Goal: Information Seeking & Learning: Get advice/opinions

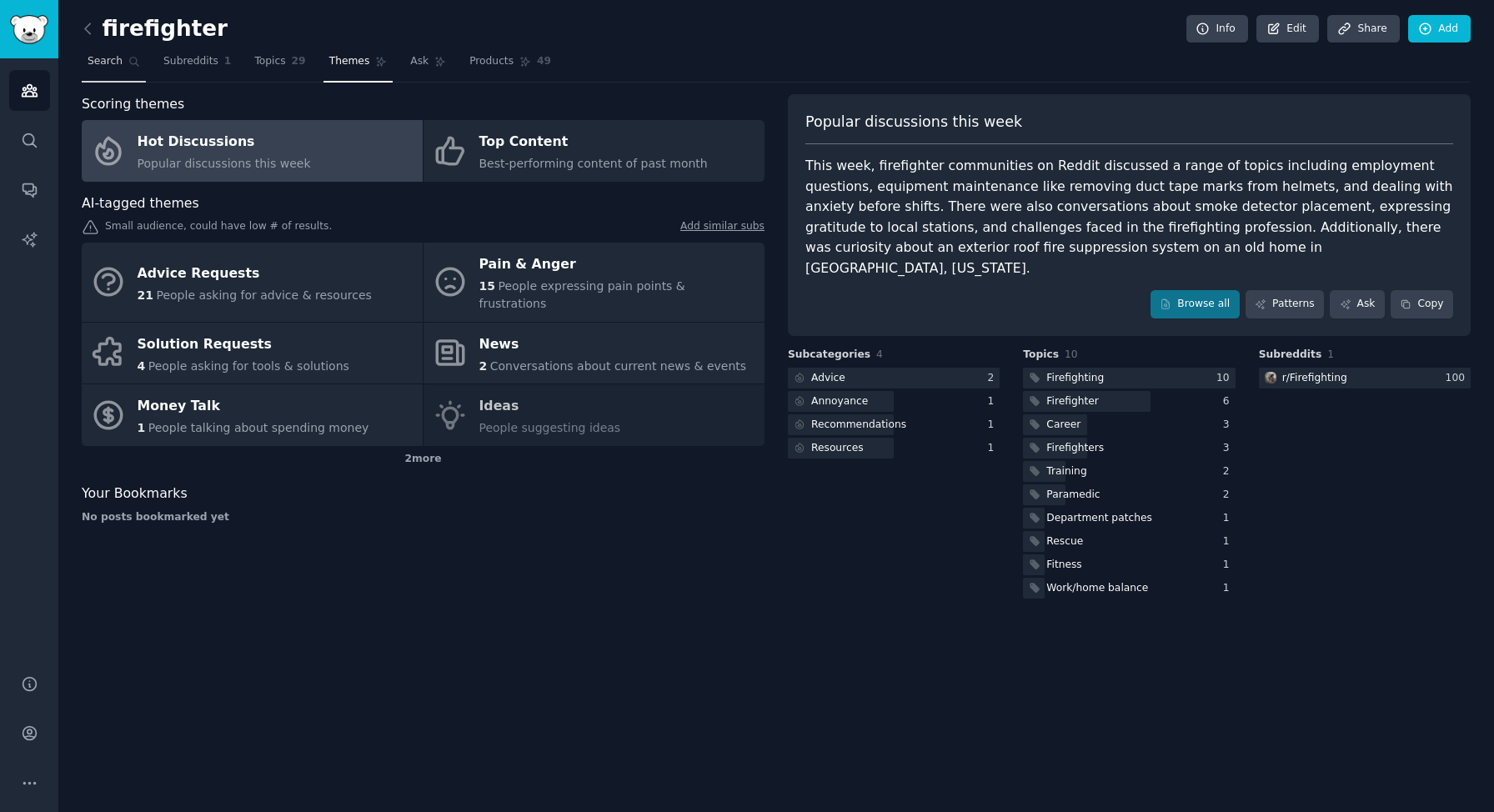
click at [115, 62] on span "Search" at bounding box center [104, 61] width 35 height 15
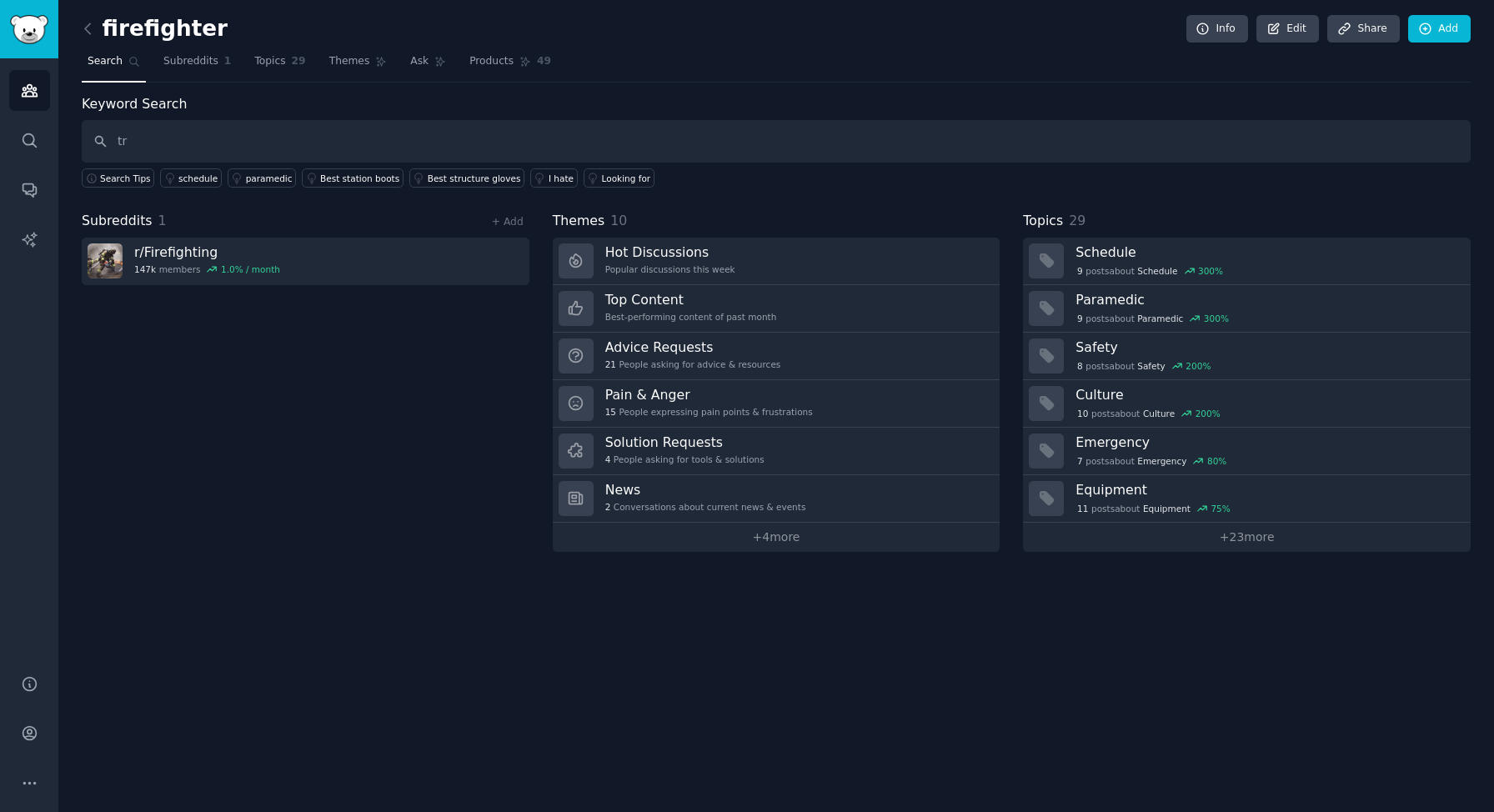
type input "t"
type input "cert"
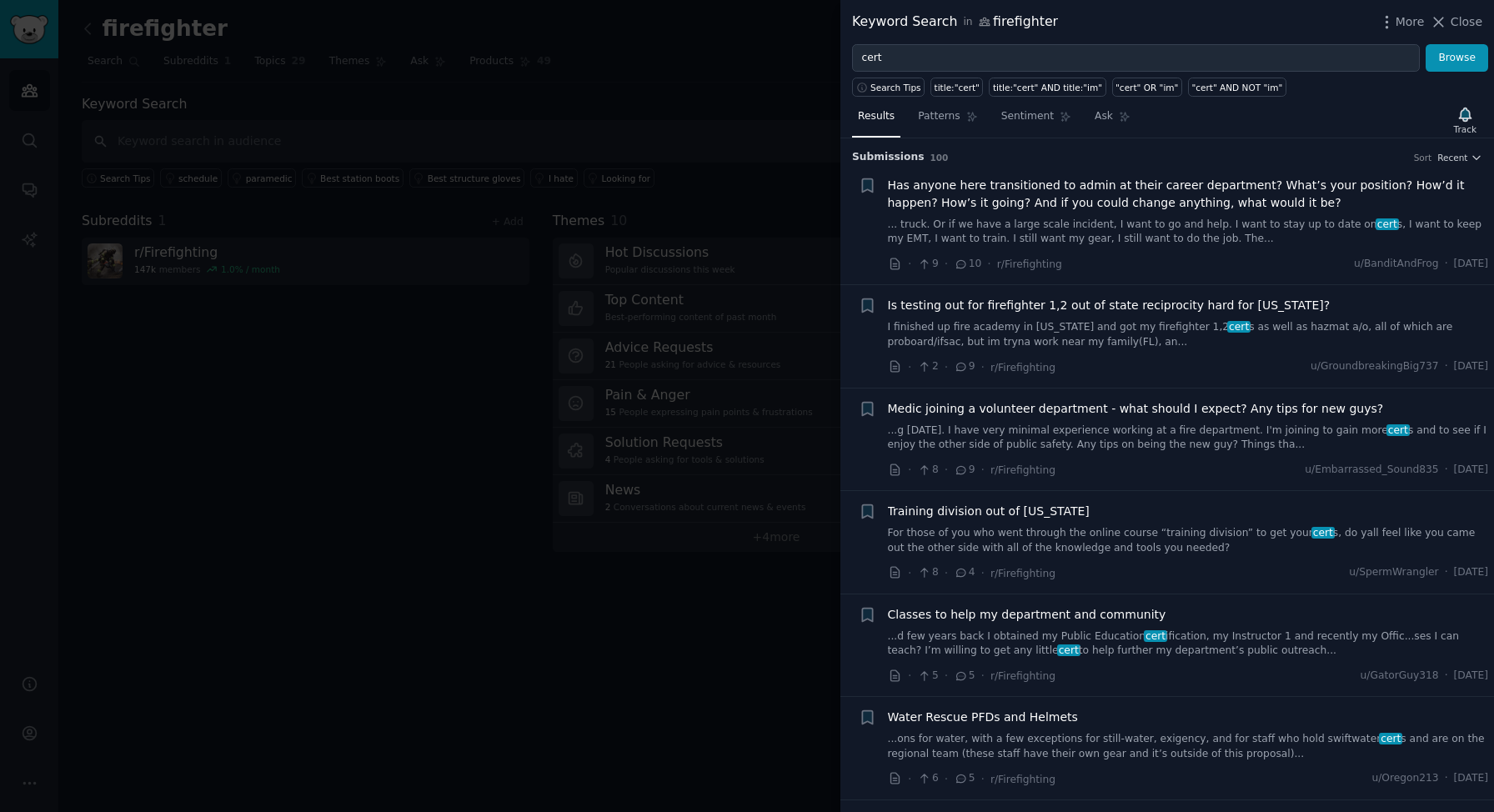
click at [333, 63] on div at bounding box center [747, 406] width 1494 height 812
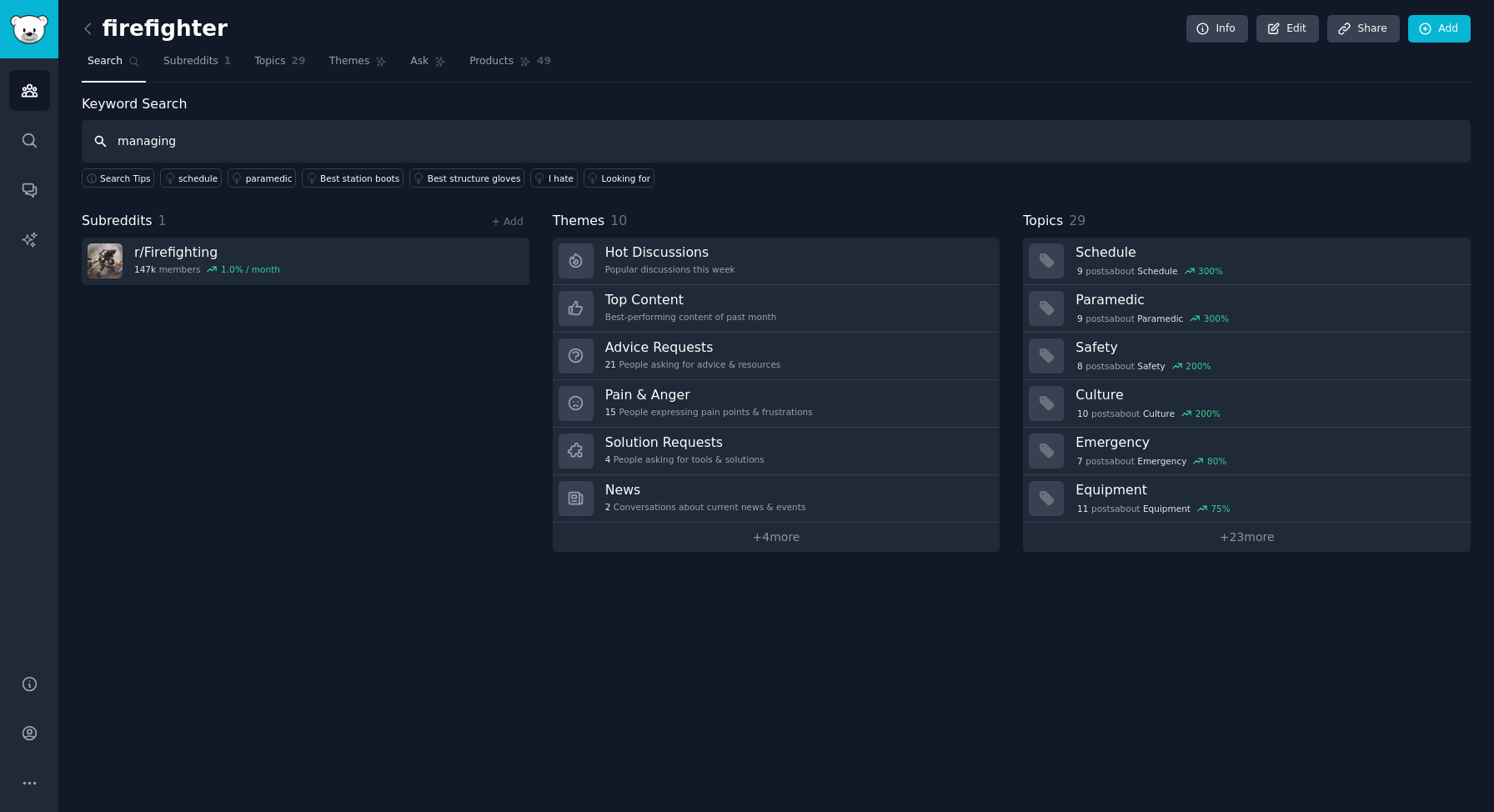
type input "managing"
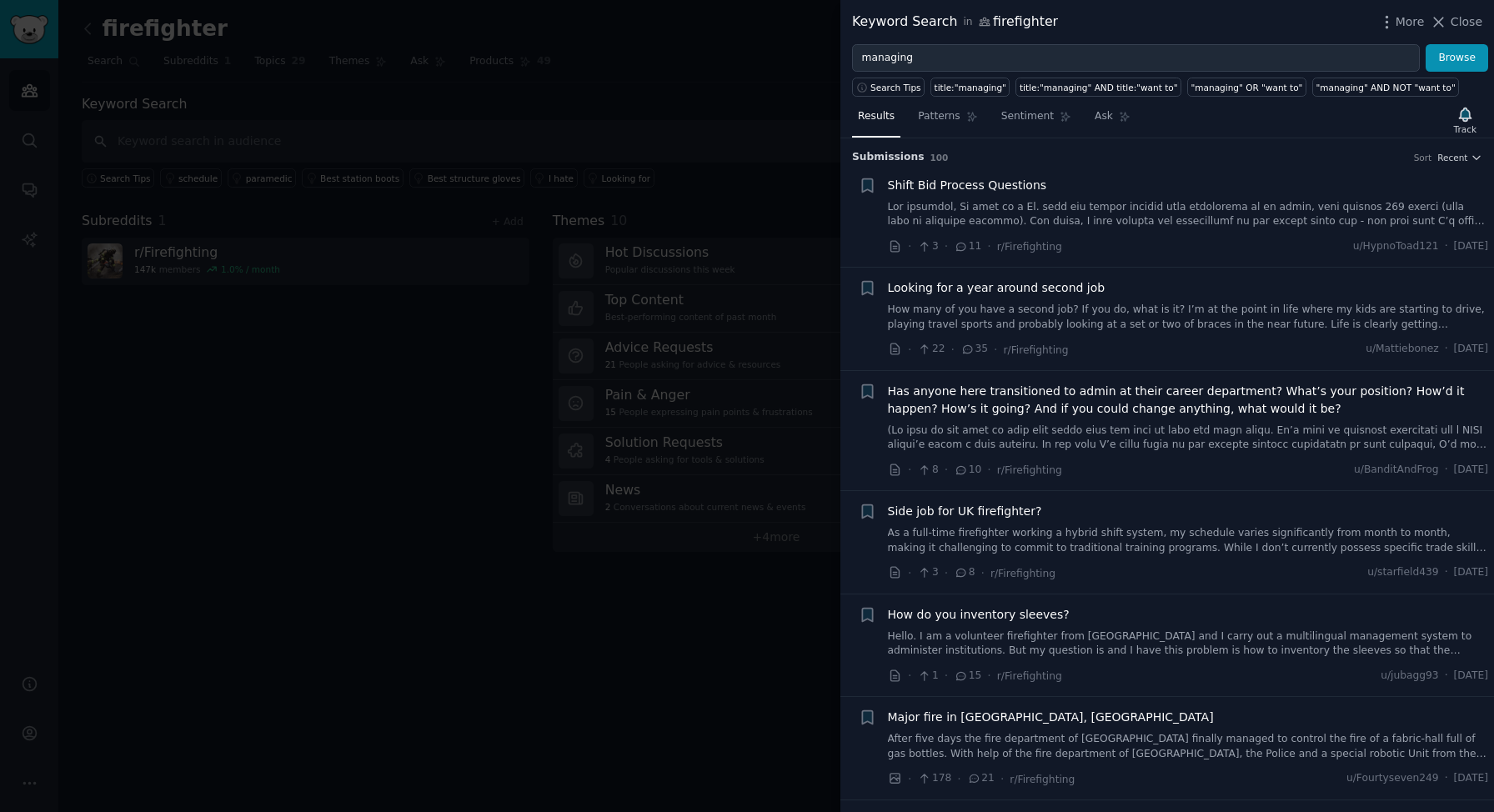
click at [205, 133] on div at bounding box center [747, 406] width 1494 height 812
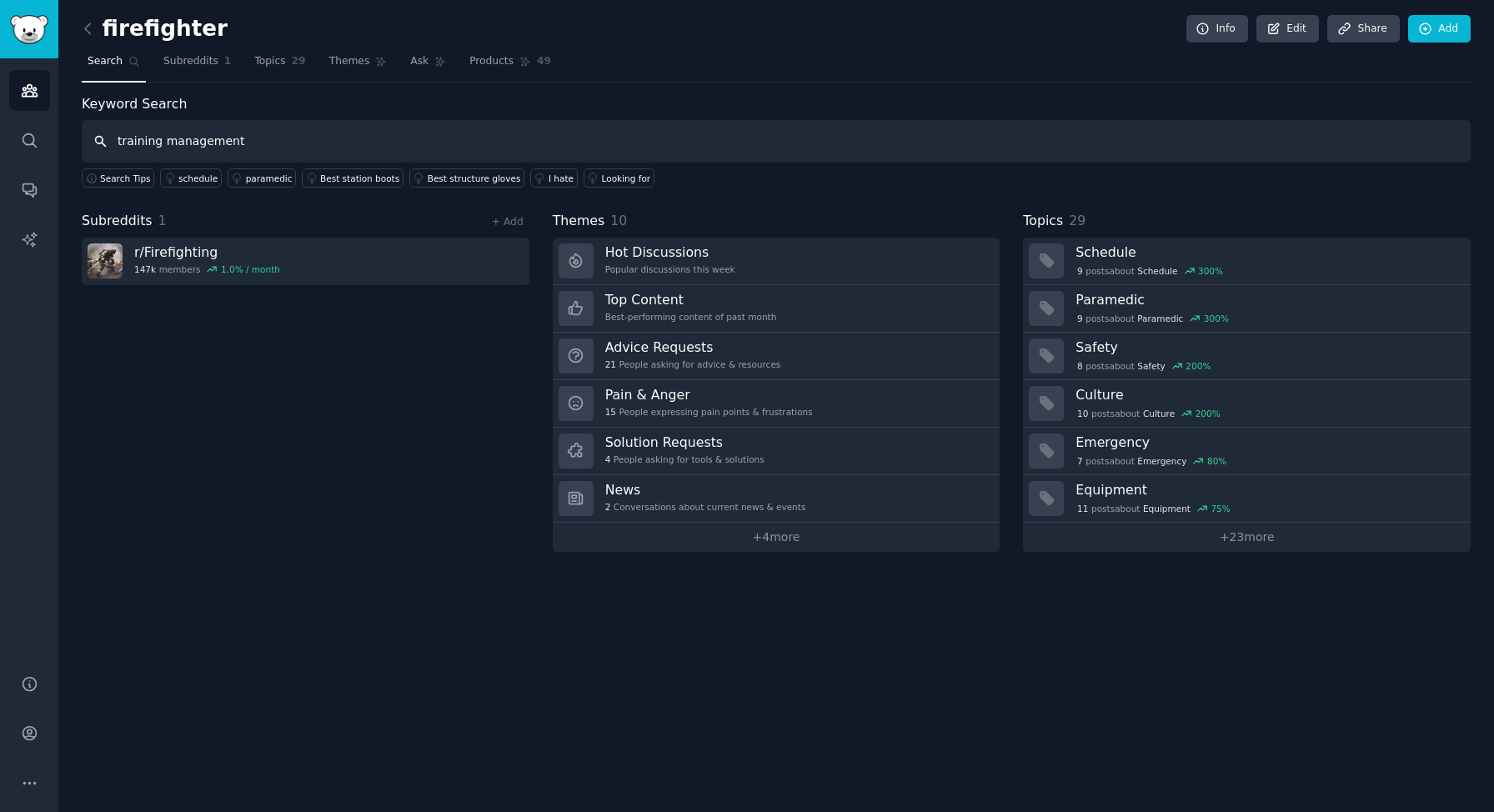
type input "training management"
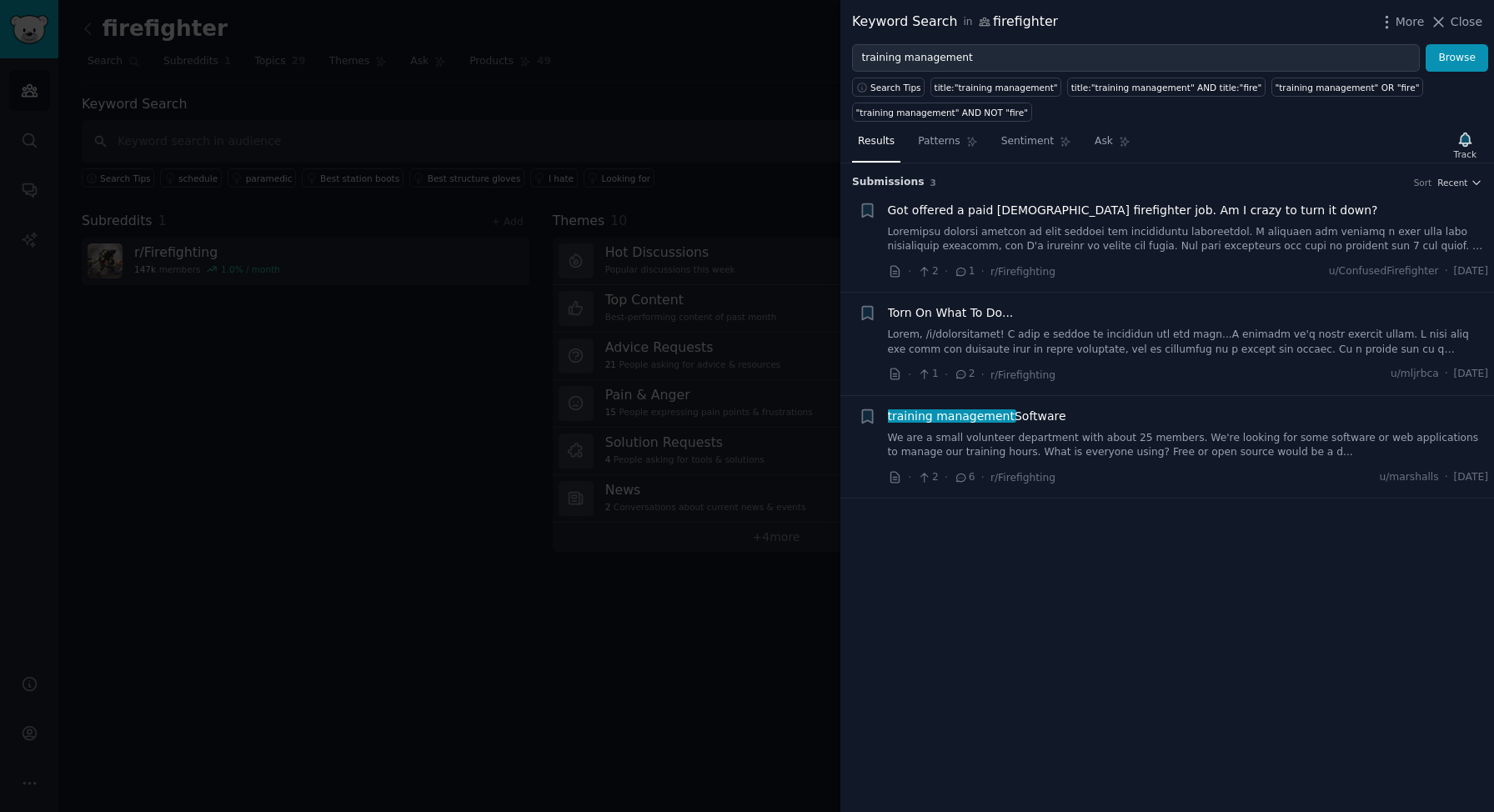
click at [1117, 435] on link "We are a small volunteer department with about 25 members. We're looking for so…" at bounding box center [1188, 445] width 601 height 29
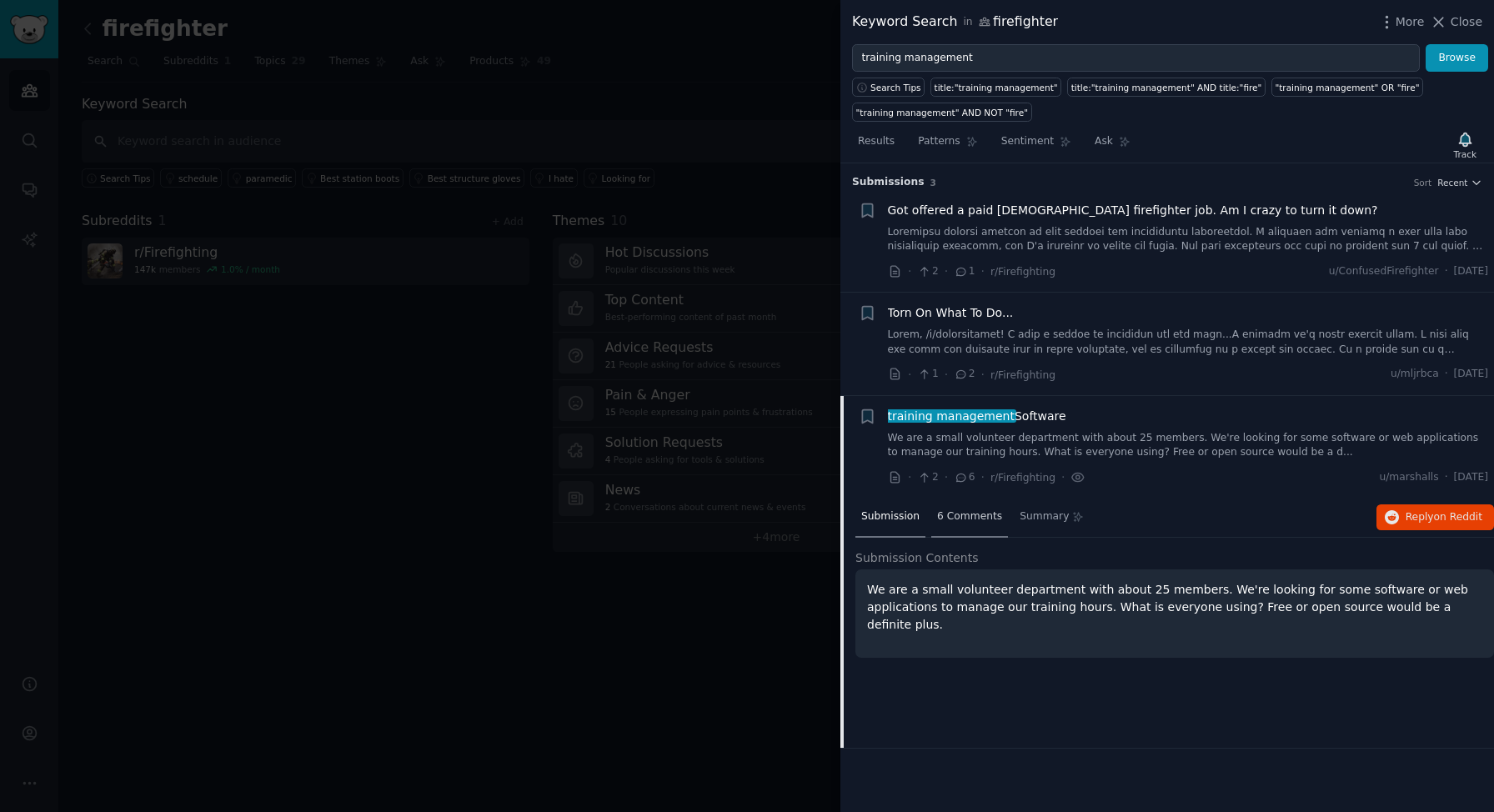
click at [974, 521] on span "6 Comments" at bounding box center [970, 516] width 65 height 15
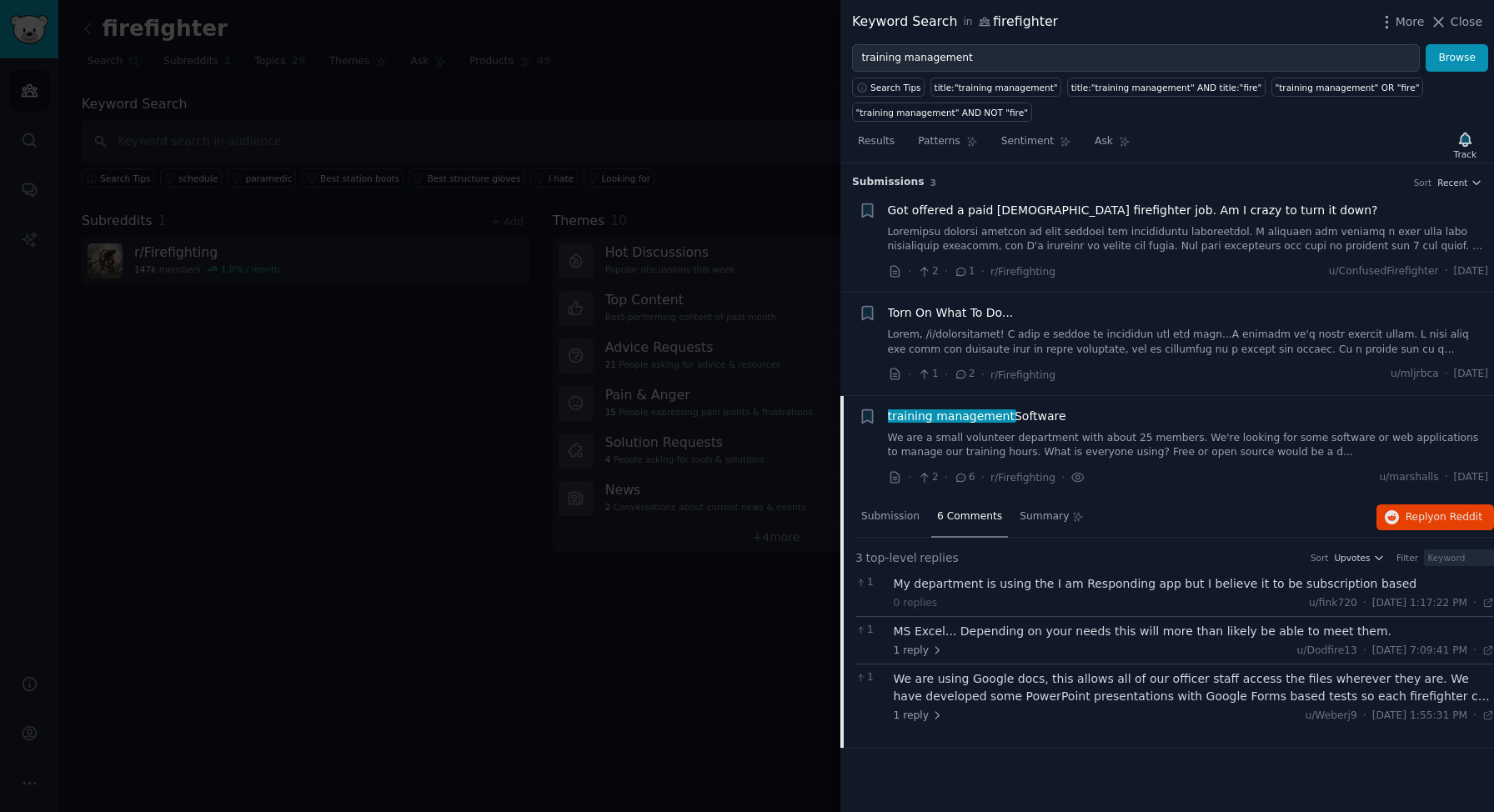
click at [462, 334] on div at bounding box center [747, 406] width 1494 height 812
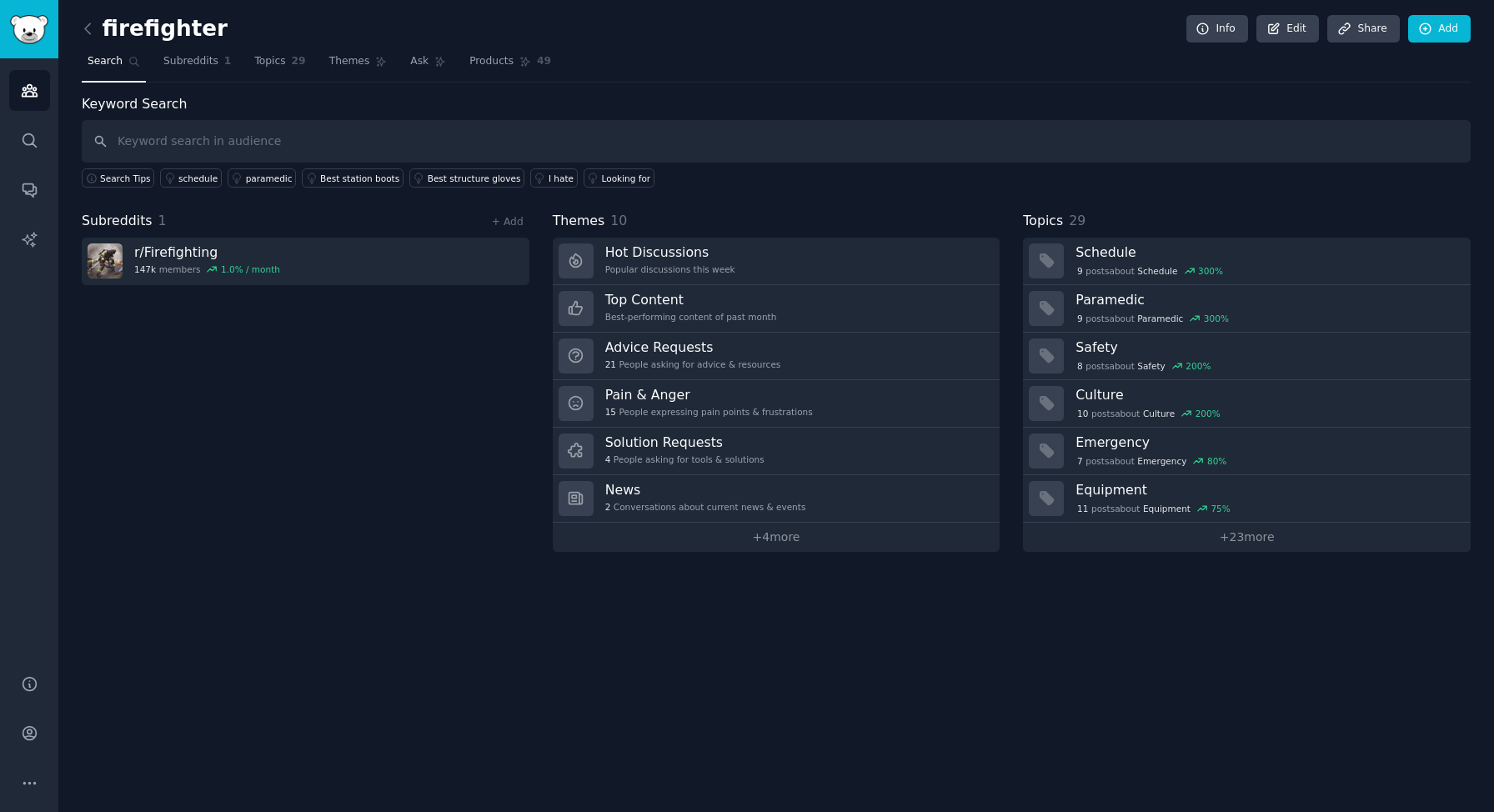
click at [97, 25] on link at bounding box center [91, 29] width 21 height 27
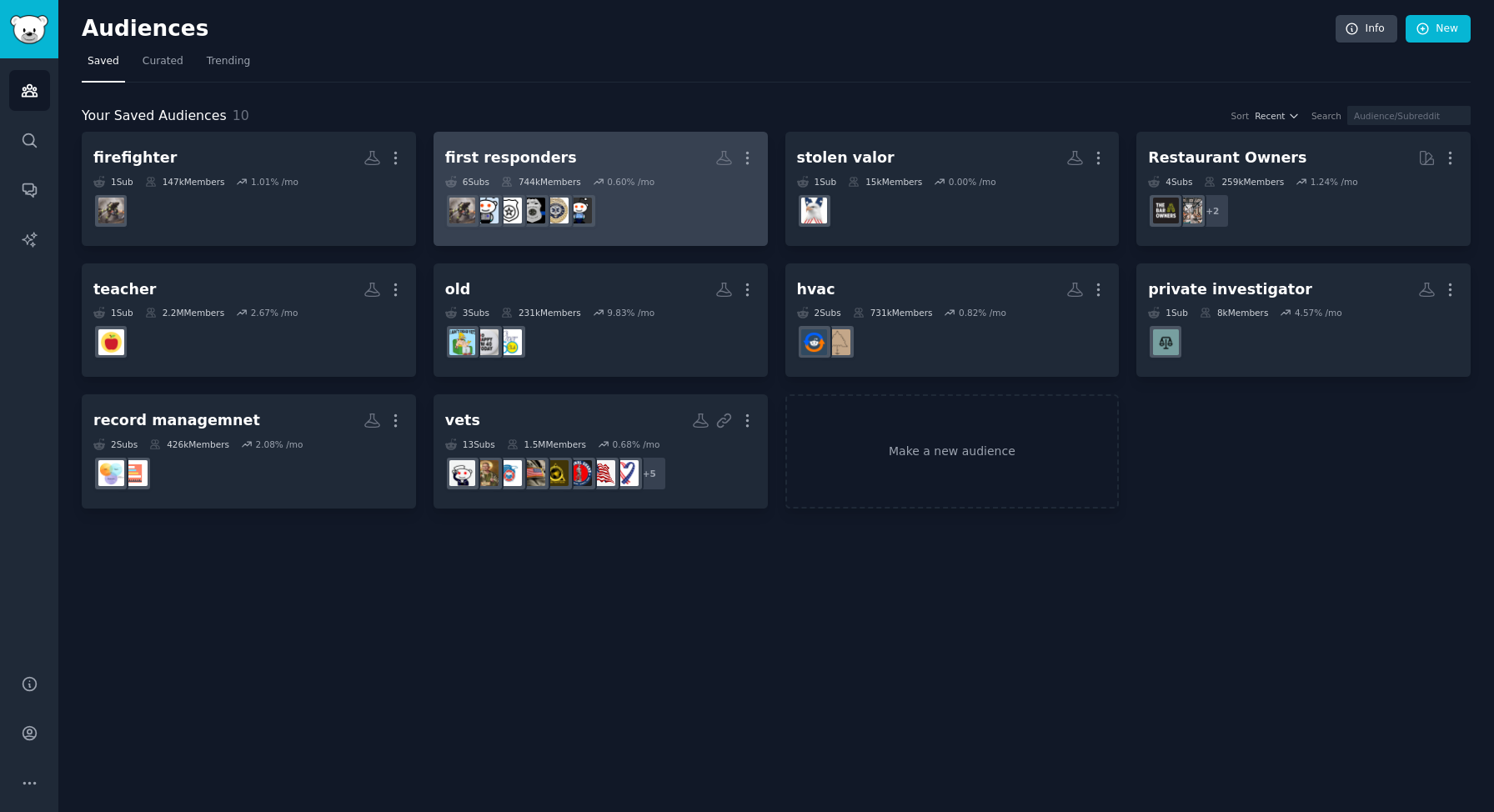
click at [646, 164] on h2 "first responders More" at bounding box center [600, 157] width 311 height 29
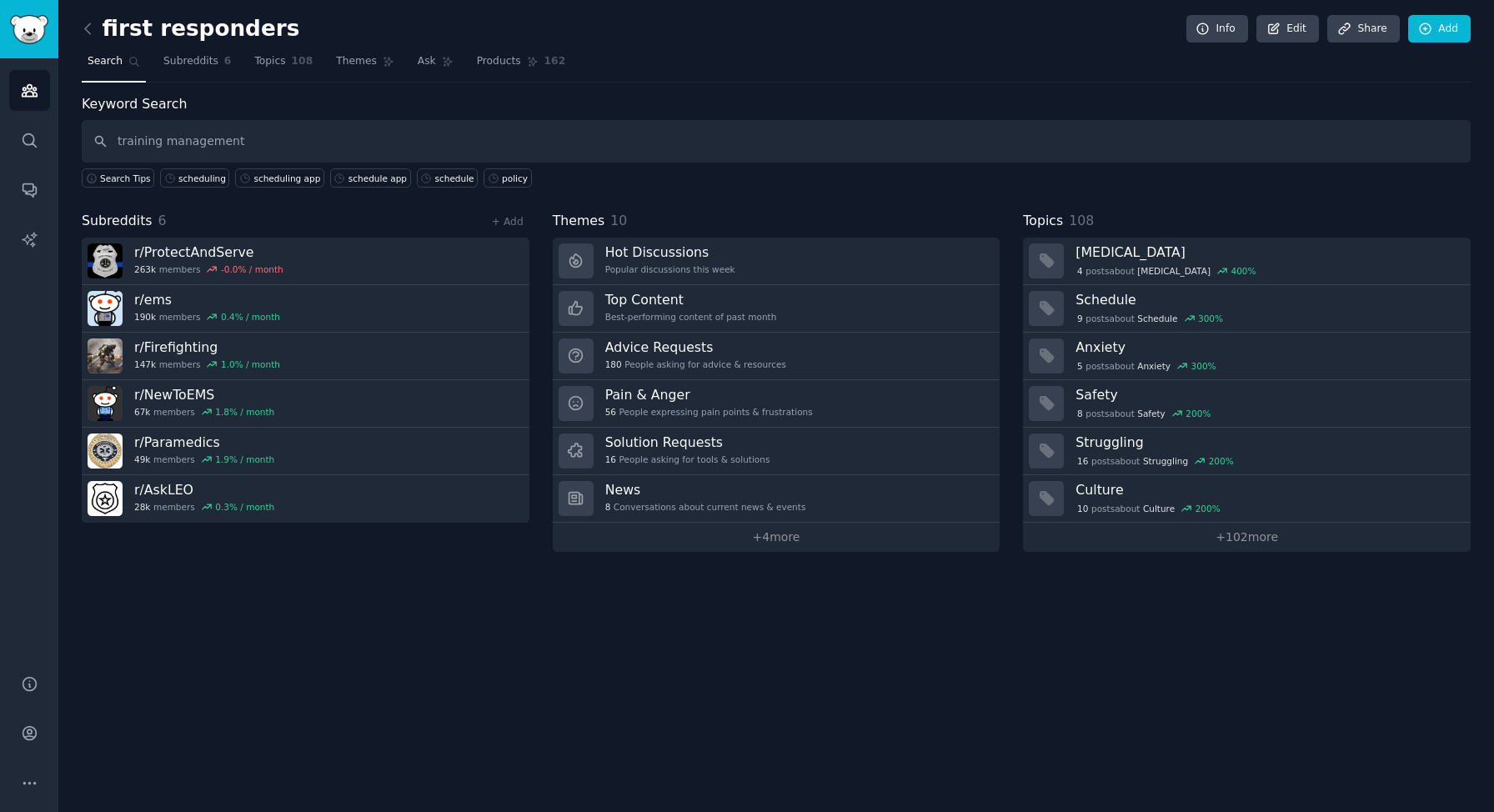
type input "training management"
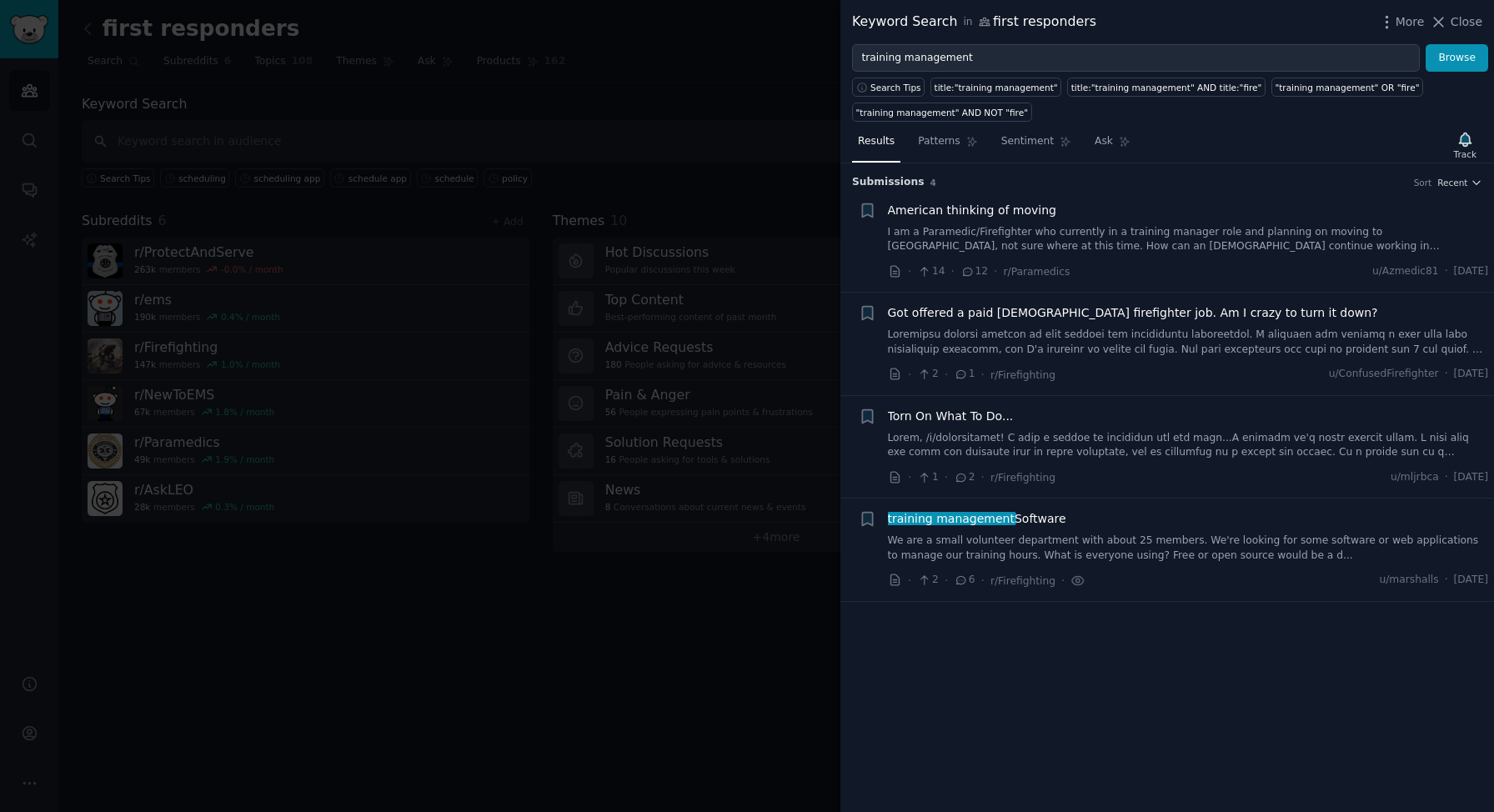
click at [687, 128] on div at bounding box center [747, 406] width 1494 height 812
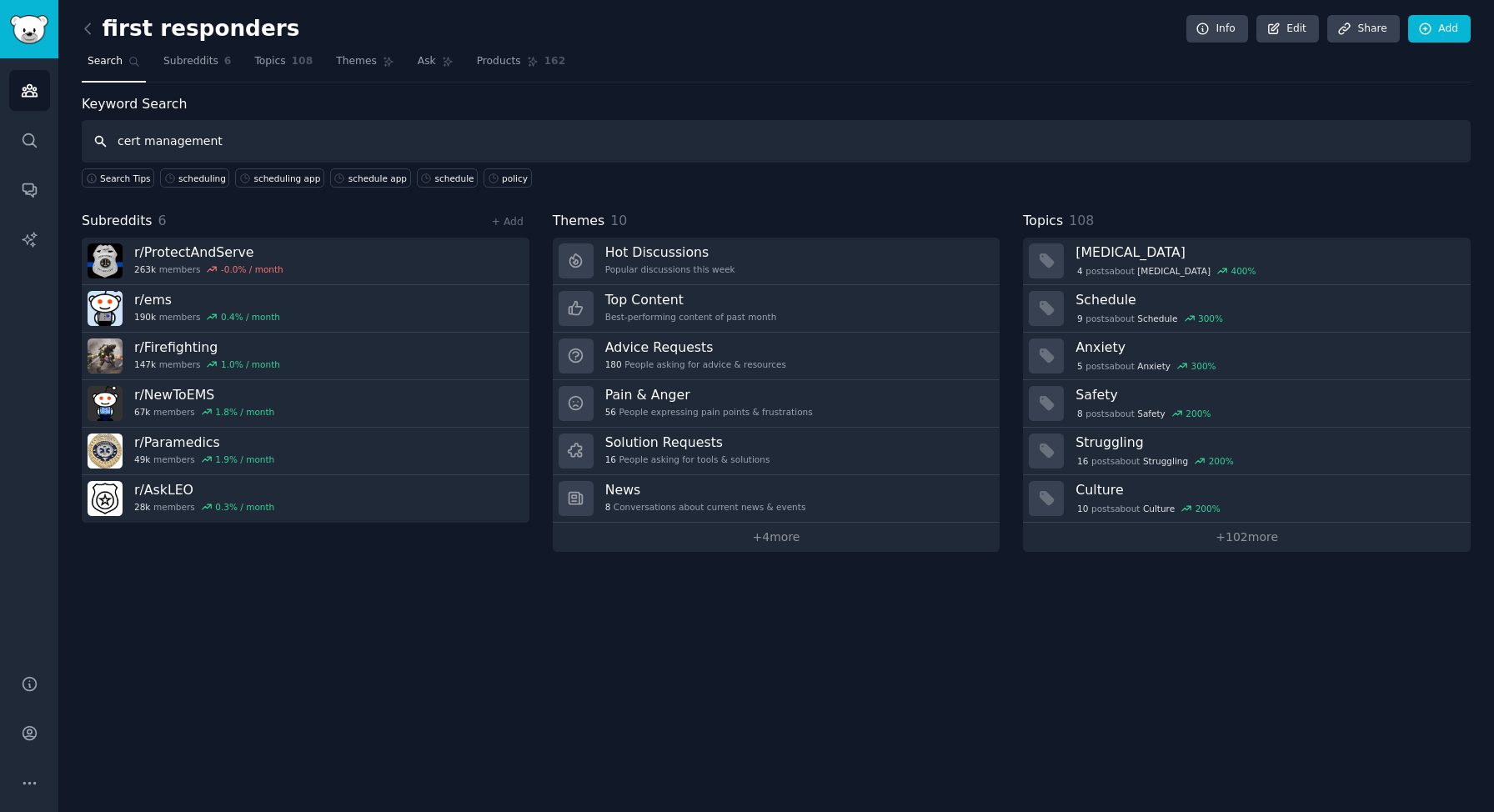
type input "cert management"
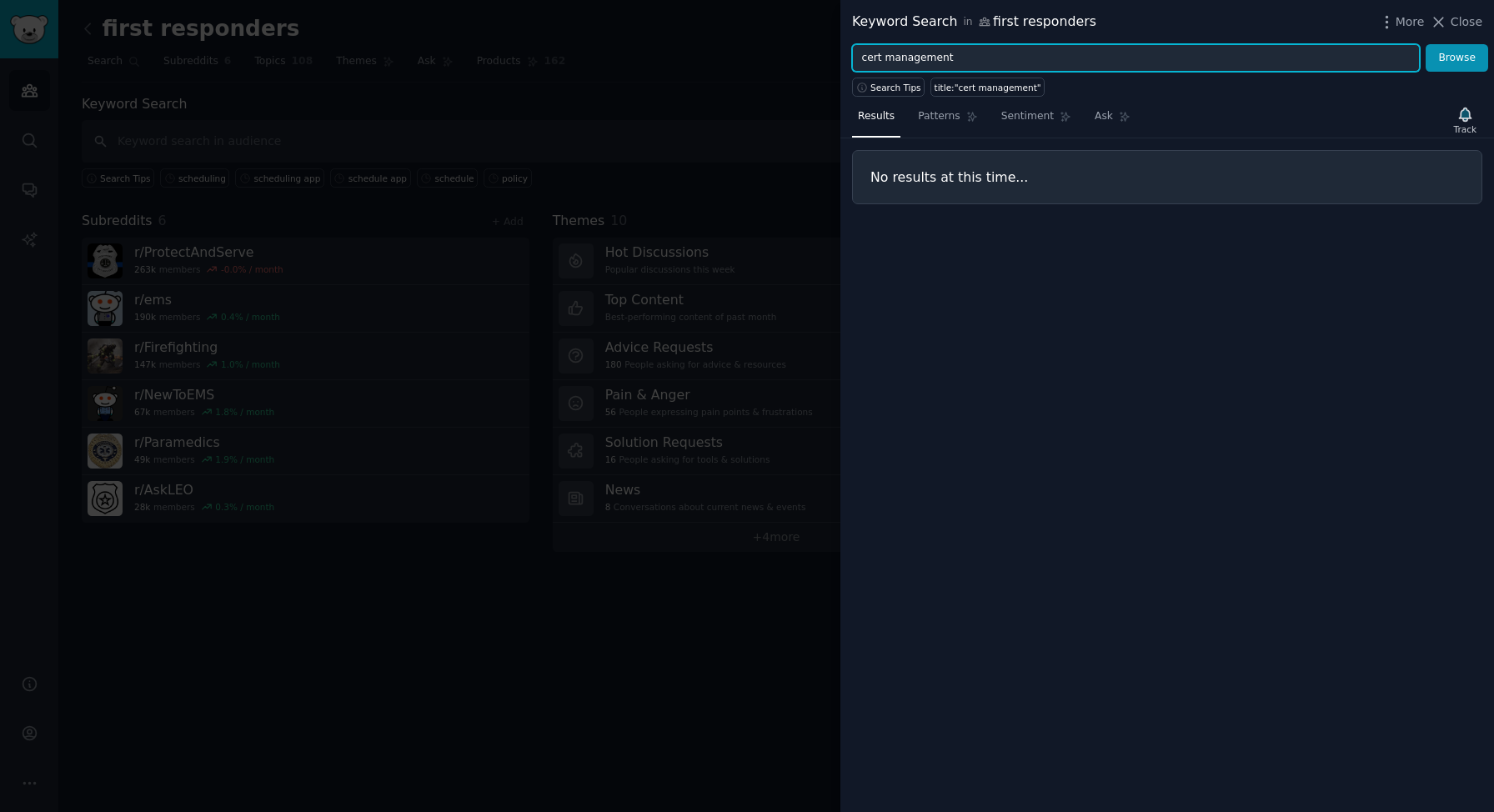
click at [880, 61] on input "cert management" at bounding box center [1135, 58] width 568 height 29
type input "certification management"
click at [1426, 45] on button "Browse" at bounding box center [1456, 58] width 62 height 29
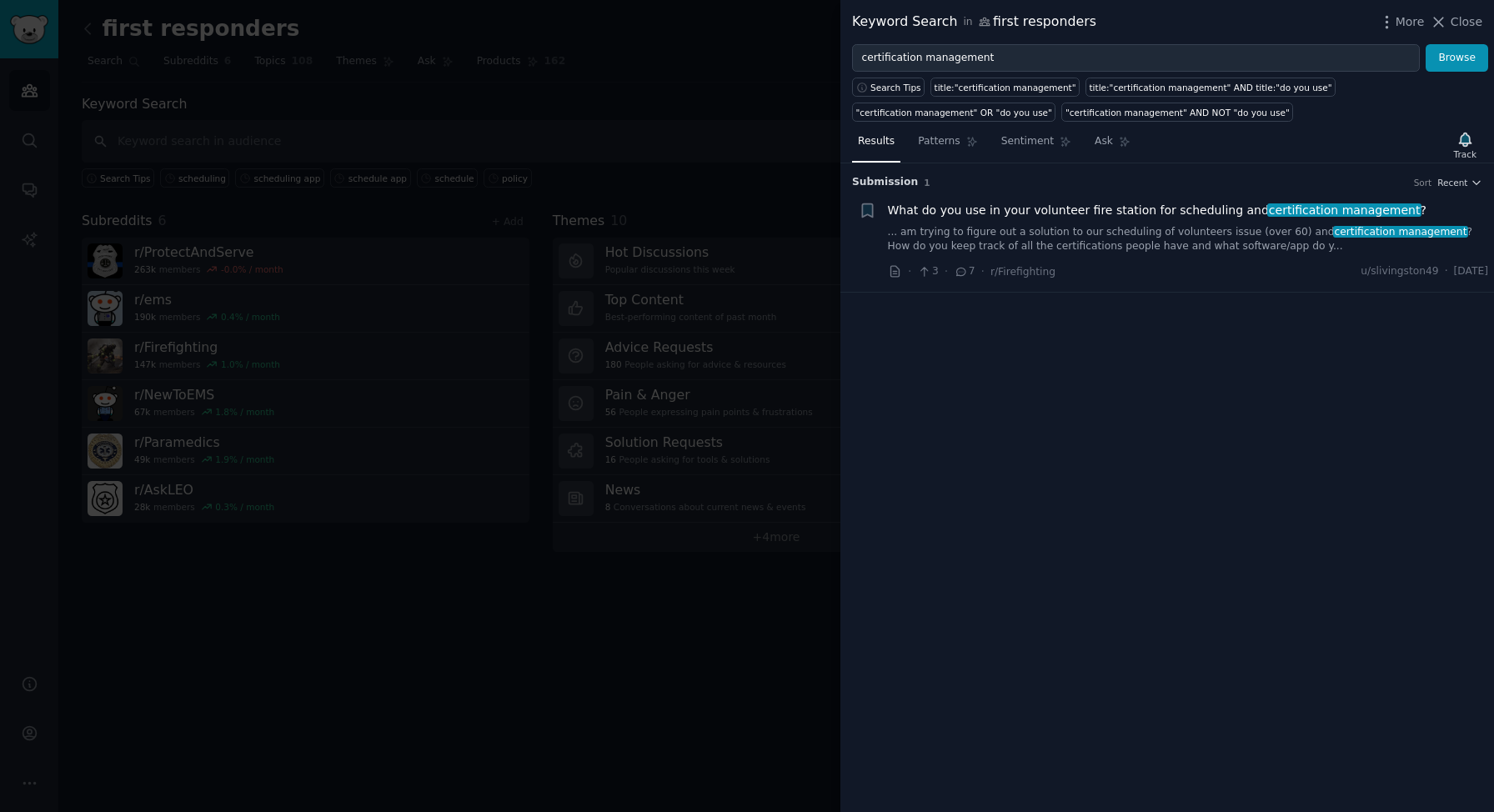
click at [1108, 243] on link "... am trying to figure out a solution to our scheduling of volunteers issue (o…" at bounding box center [1188, 239] width 601 height 29
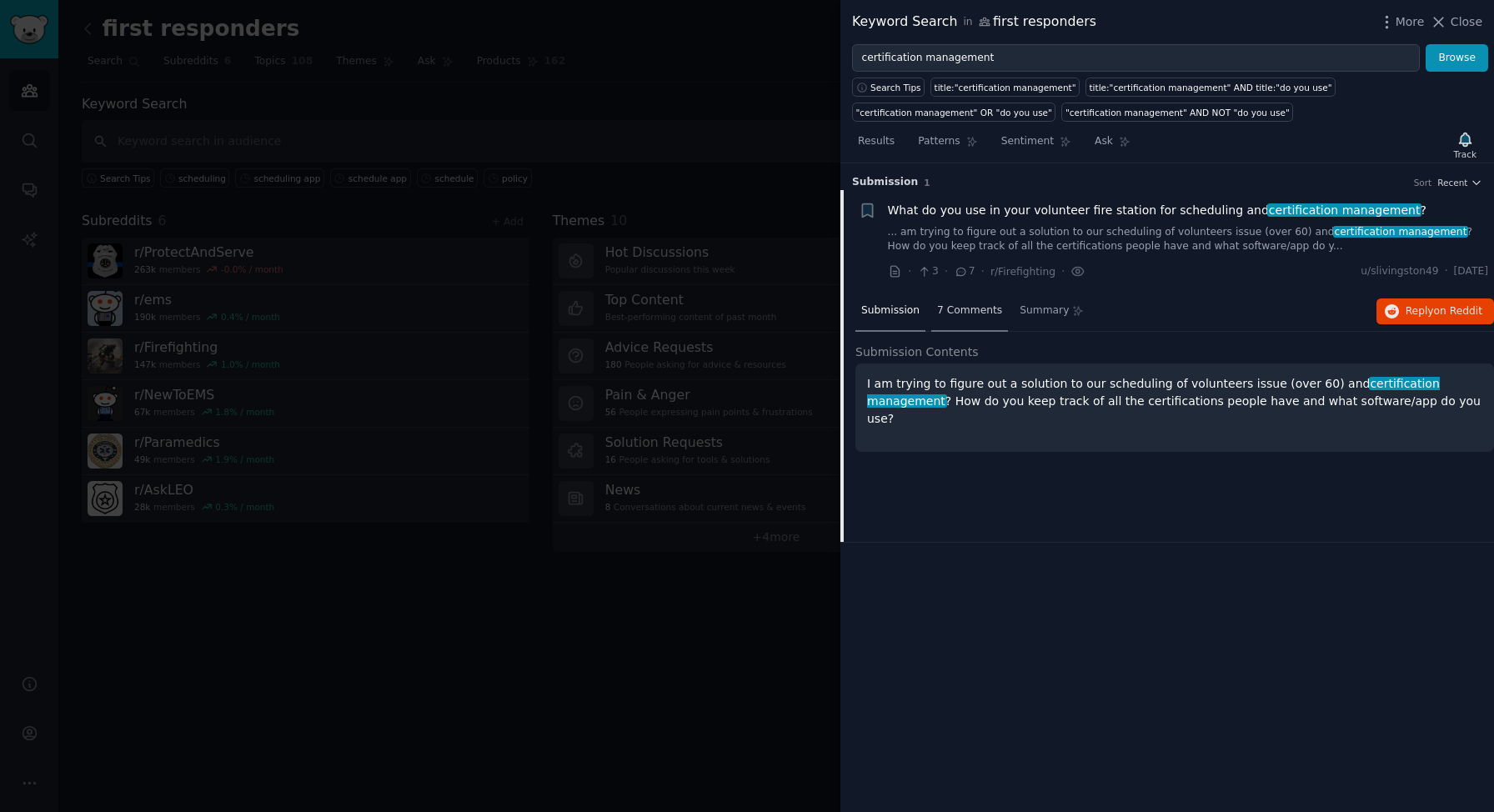
click at [965, 310] on span "7 Comments" at bounding box center [970, 310] width 65 height 15
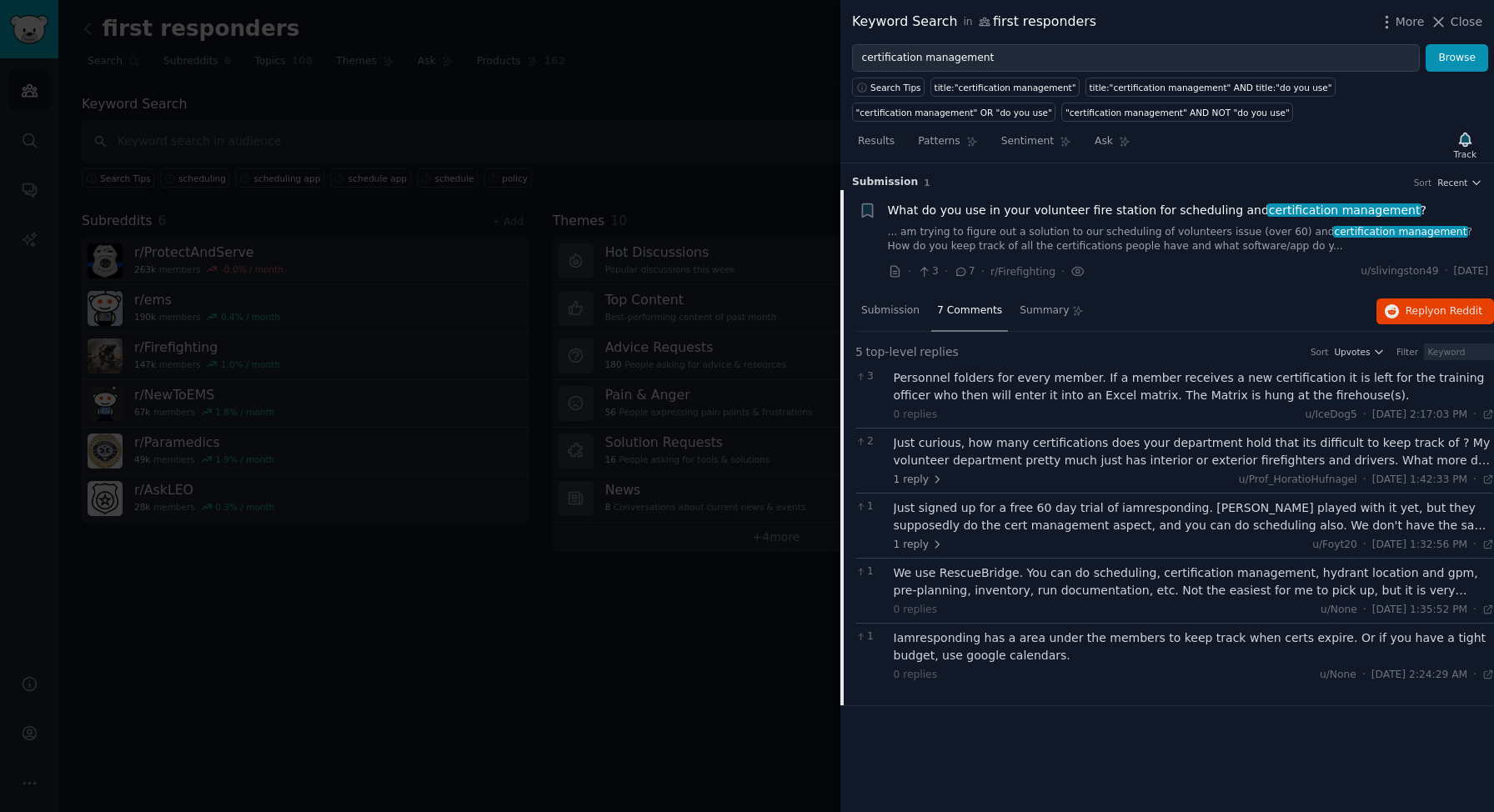
click at [660, 385] on div at bounding box center [747, 406] width 1494 height 812
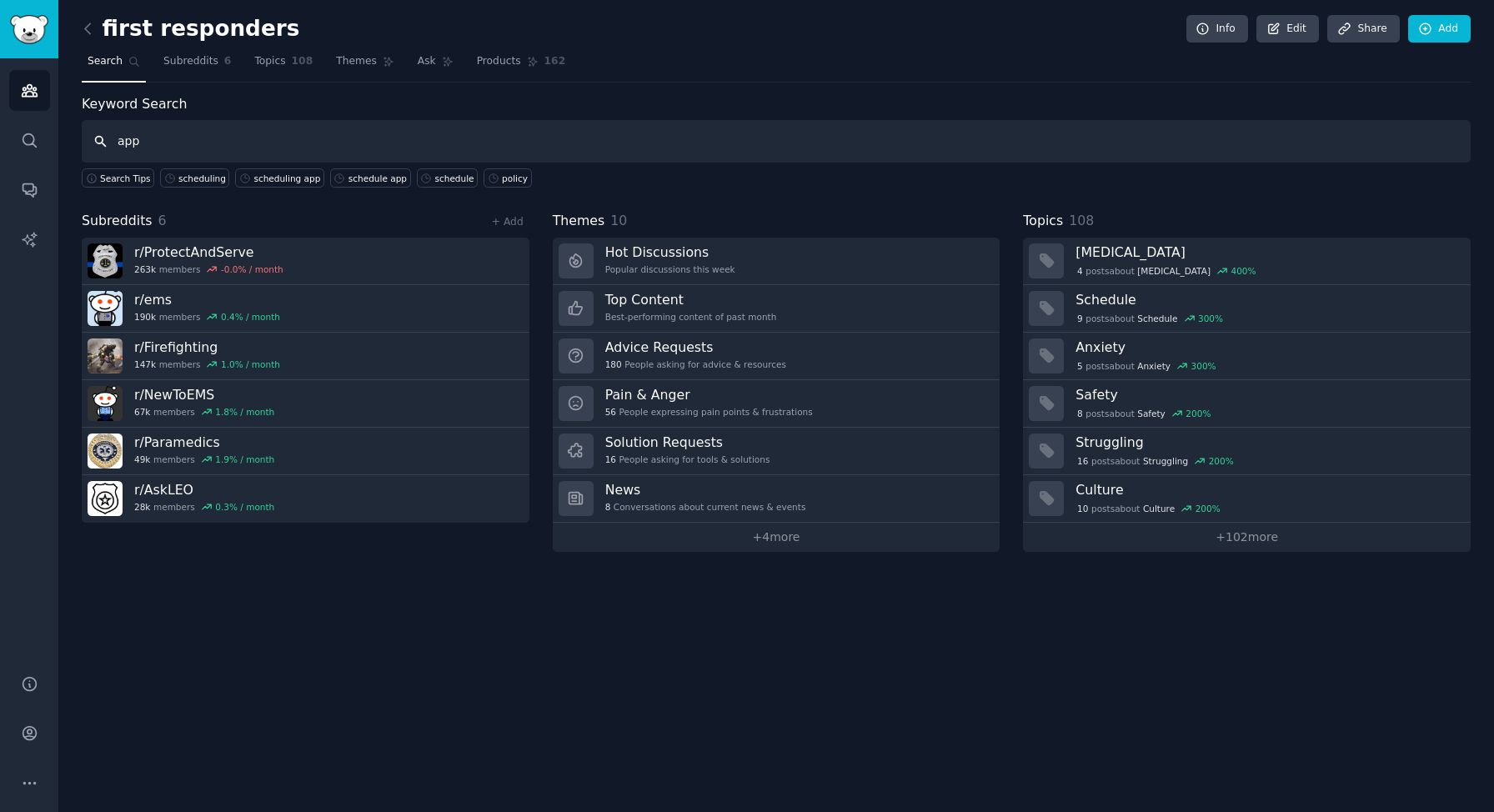
type input "app"
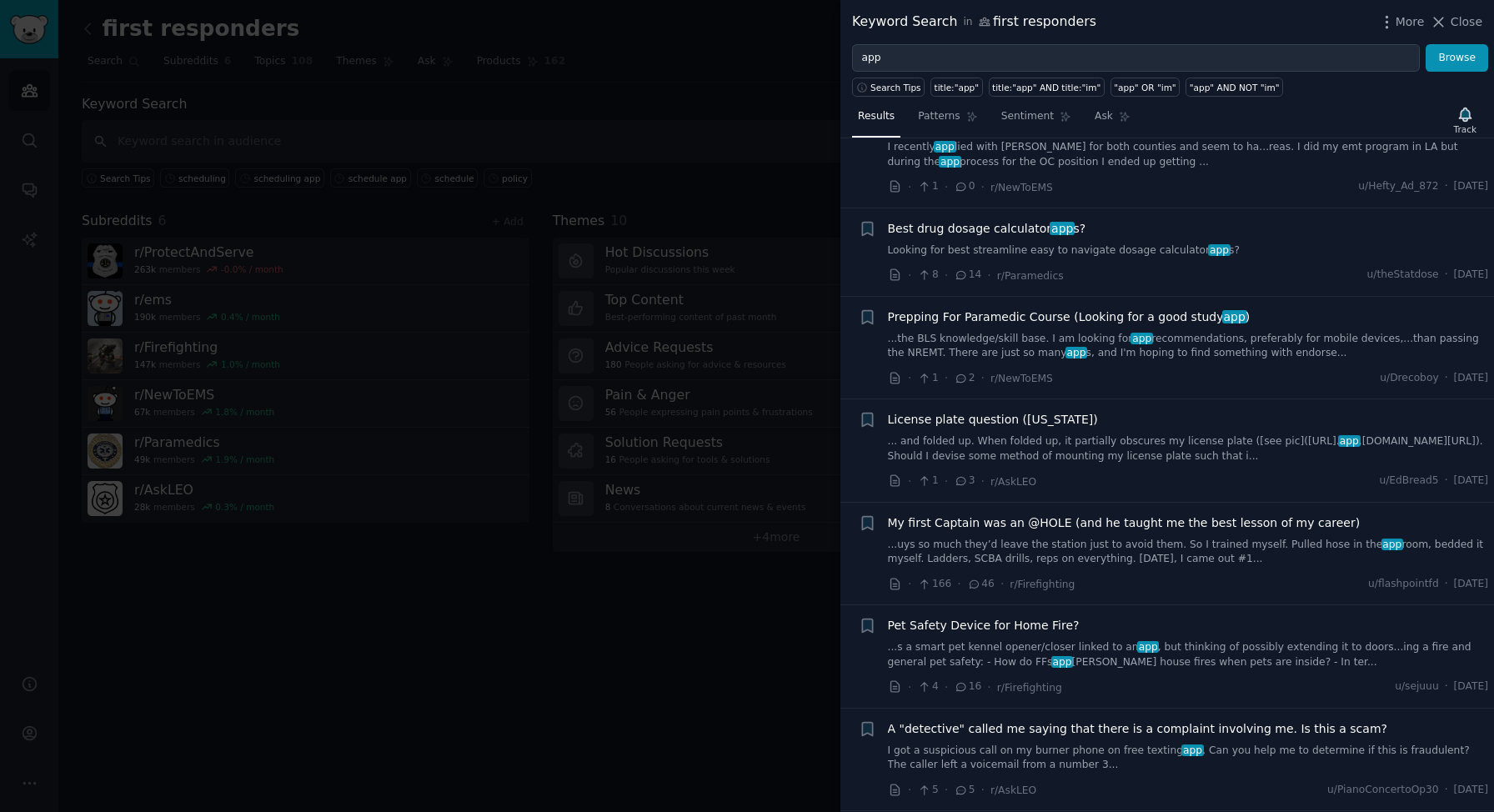
scroll to position [430, 0]
click at [1161, 339] on link "...the BLS knowledge/skill base. I am looking for app recommendations, preferab…" at bounding box center [1188, 343] width 601 height 29
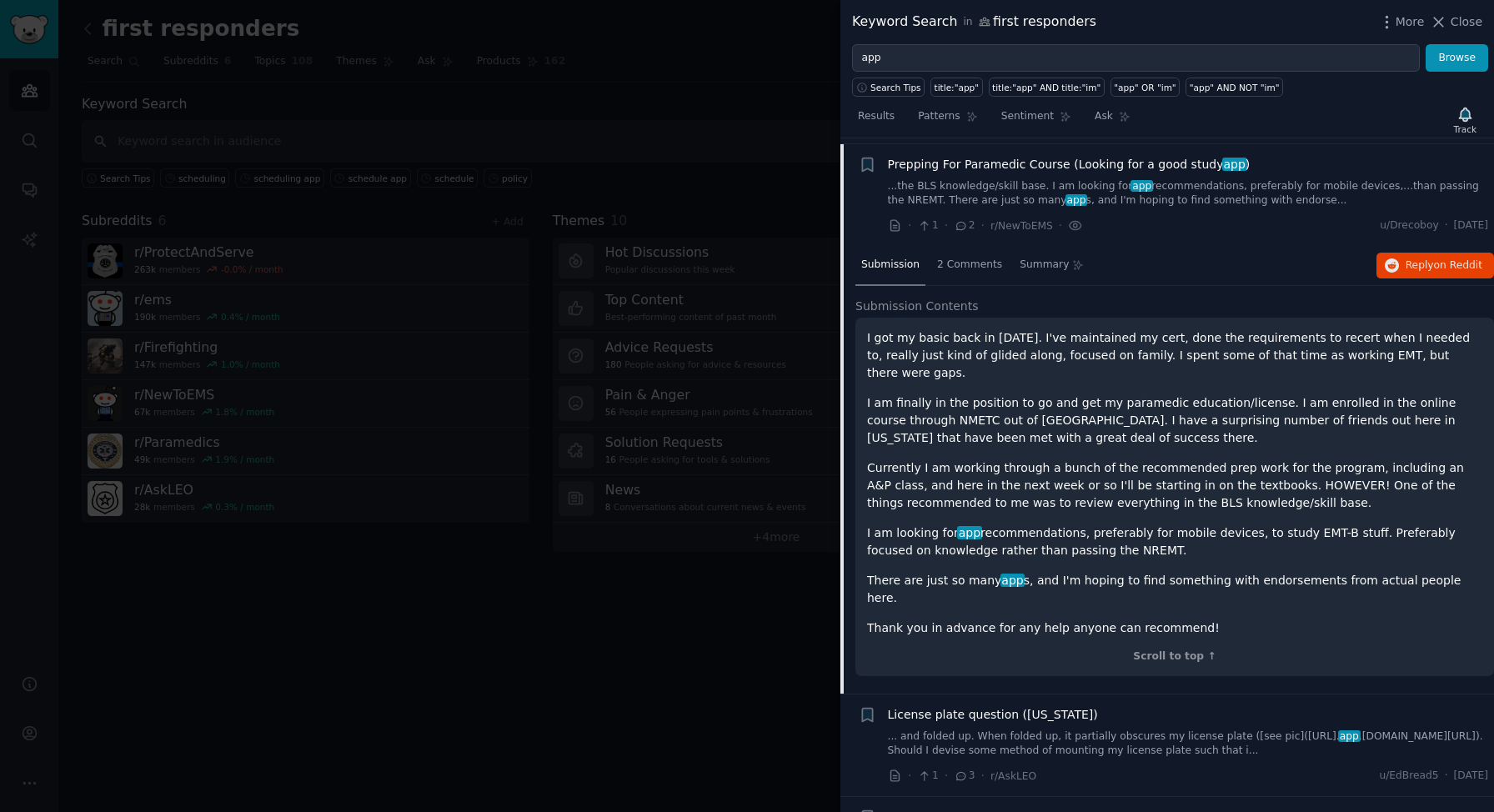
scroll to position [585, 0]
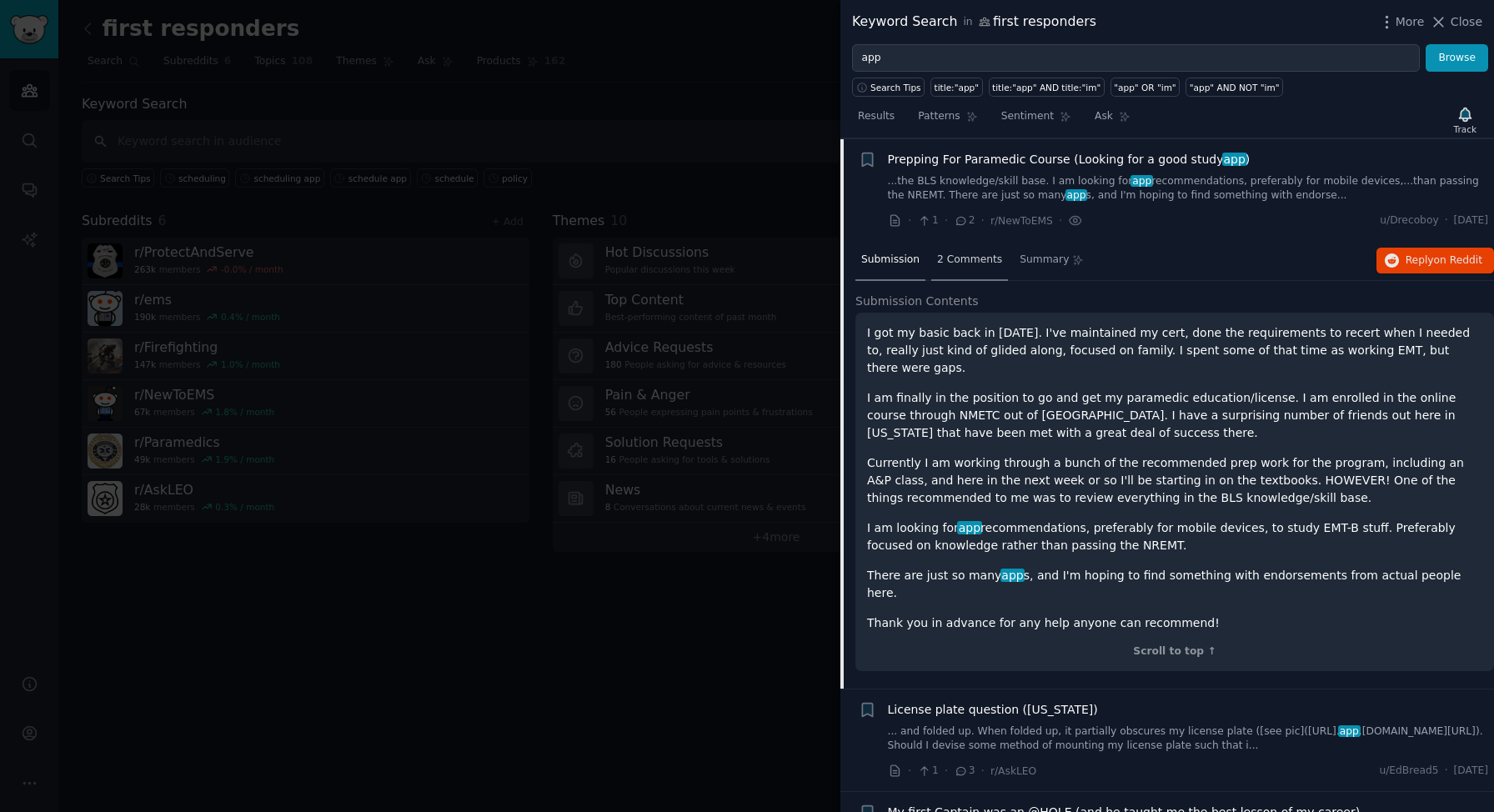
click at [971, 260] on span "2 Comments" at bounding box center [970, 259] width 65 height 15
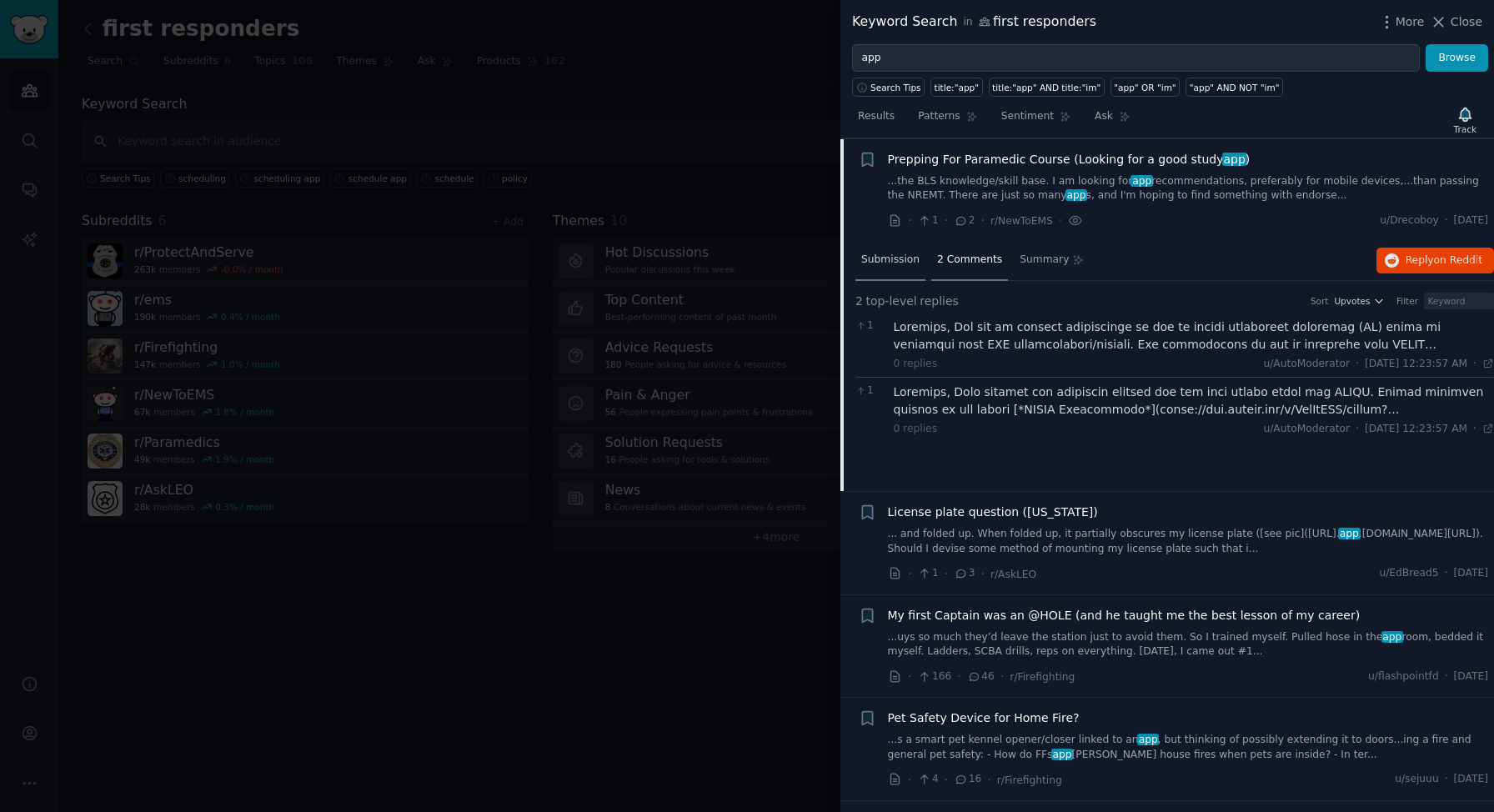
click at [902, 254] on span "Submission" at bounding box center [890, 259] width 58 height 15
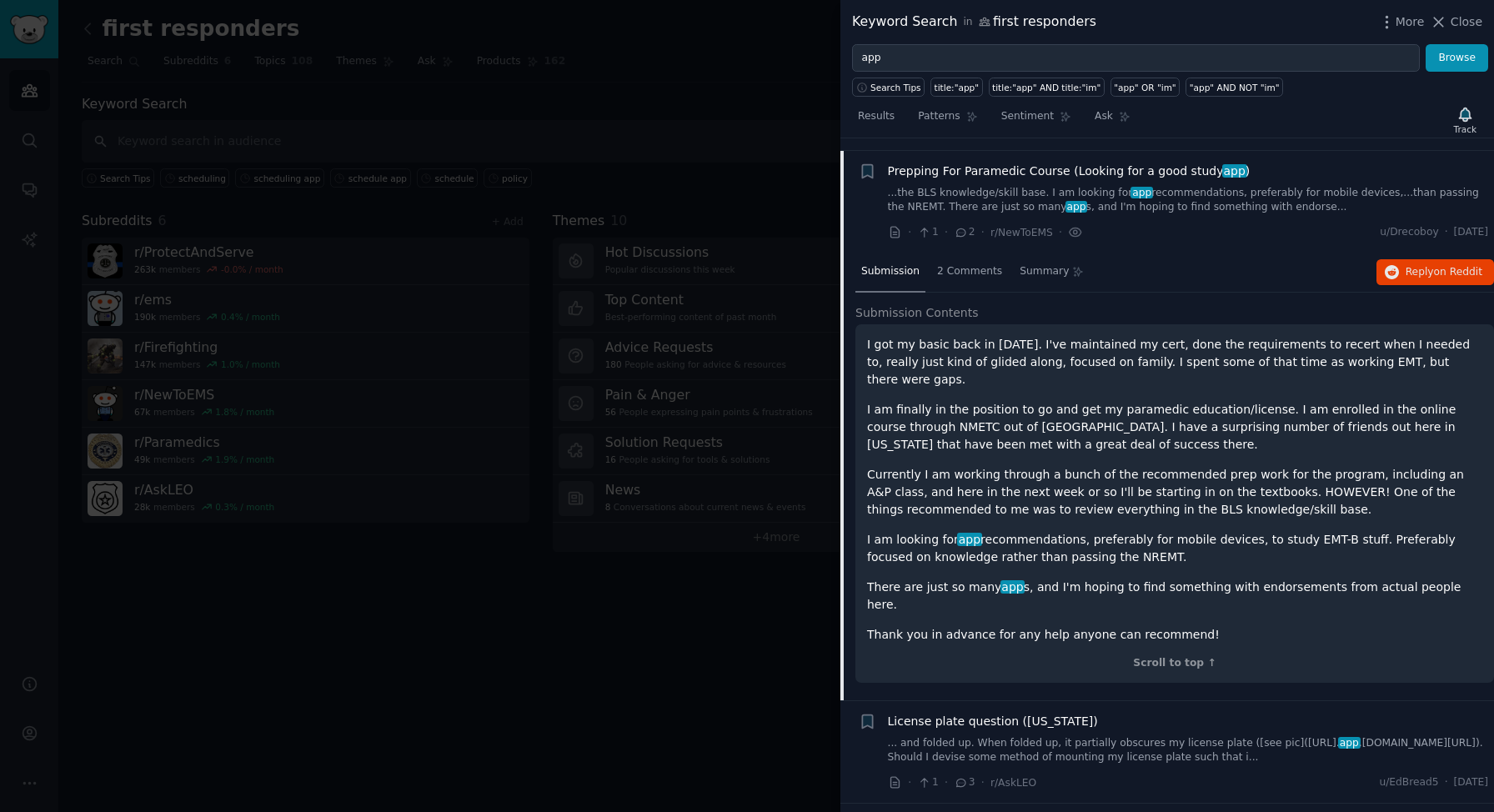
scroll to position [556, 0]
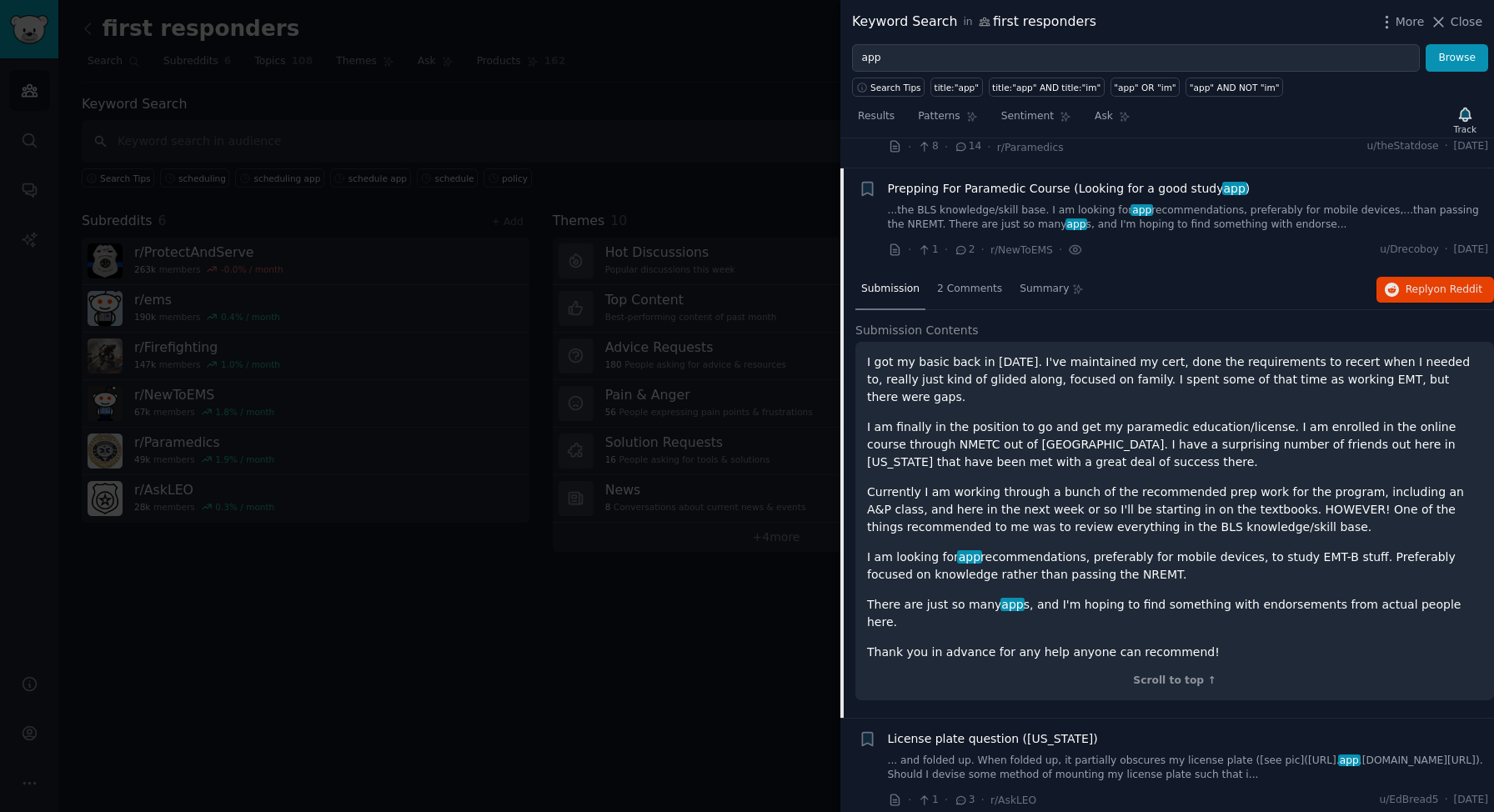
click at [970, 187] on span "Prepping For Paramedic Course (Looking for a good study app )" at bounding box center [1069, 189] width 363 height 18
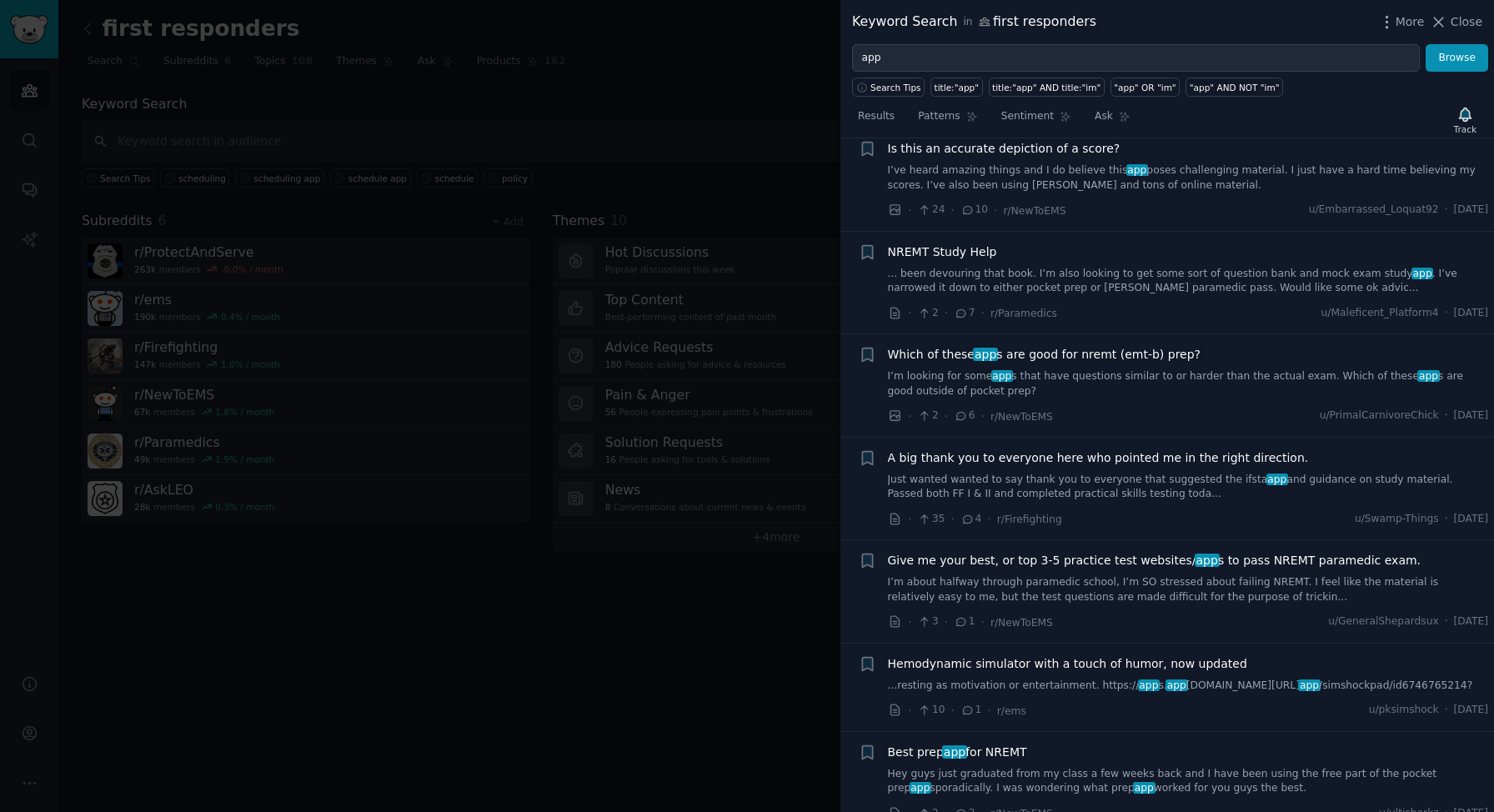
scroll to position [1126, 0]
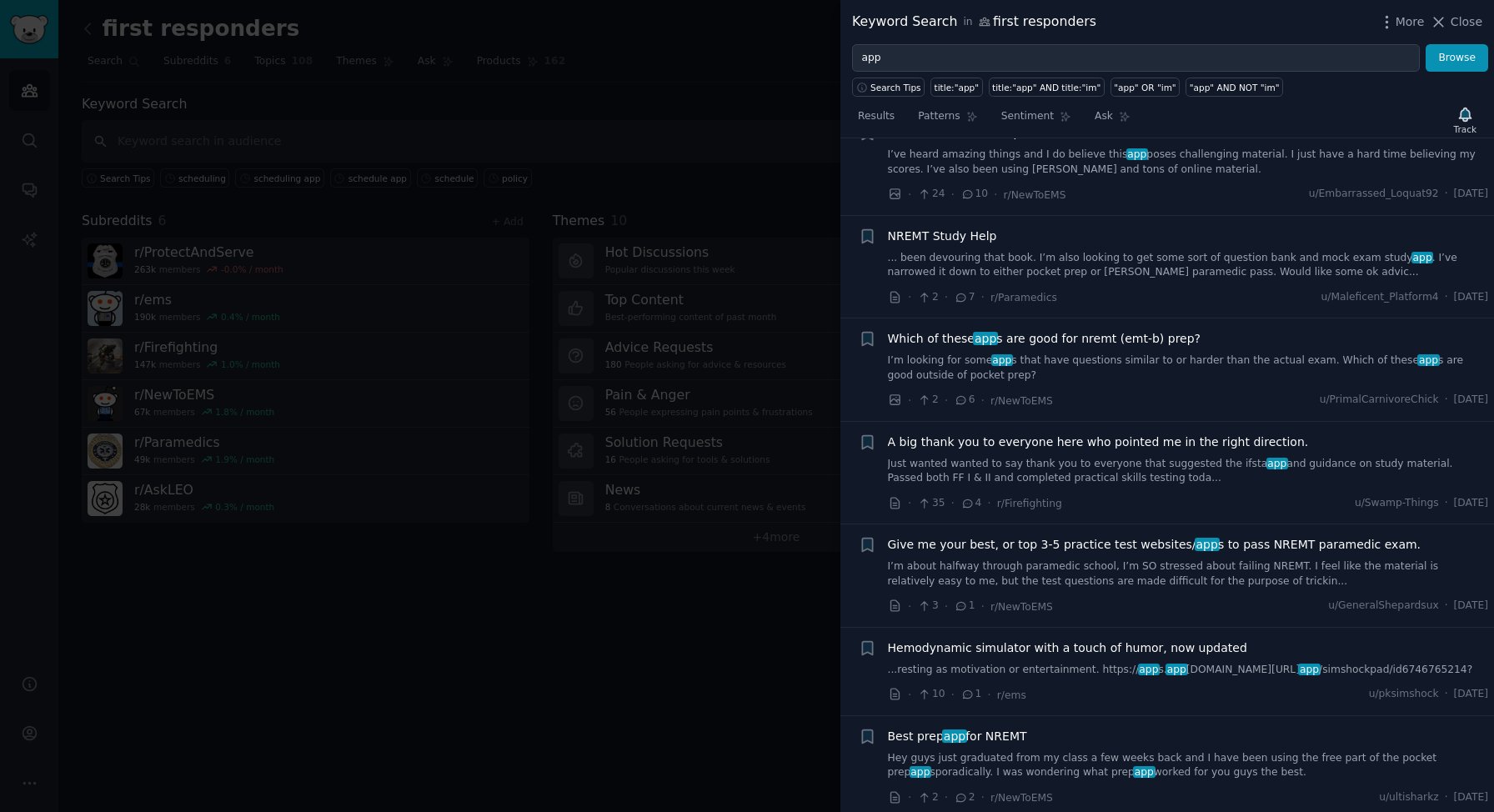
click at [1183, 564] on link "I’m about halfway through paramedic school, I’m SO stressed about failing NREMT…" at bounding box center [1188, 573] width 601 height 29
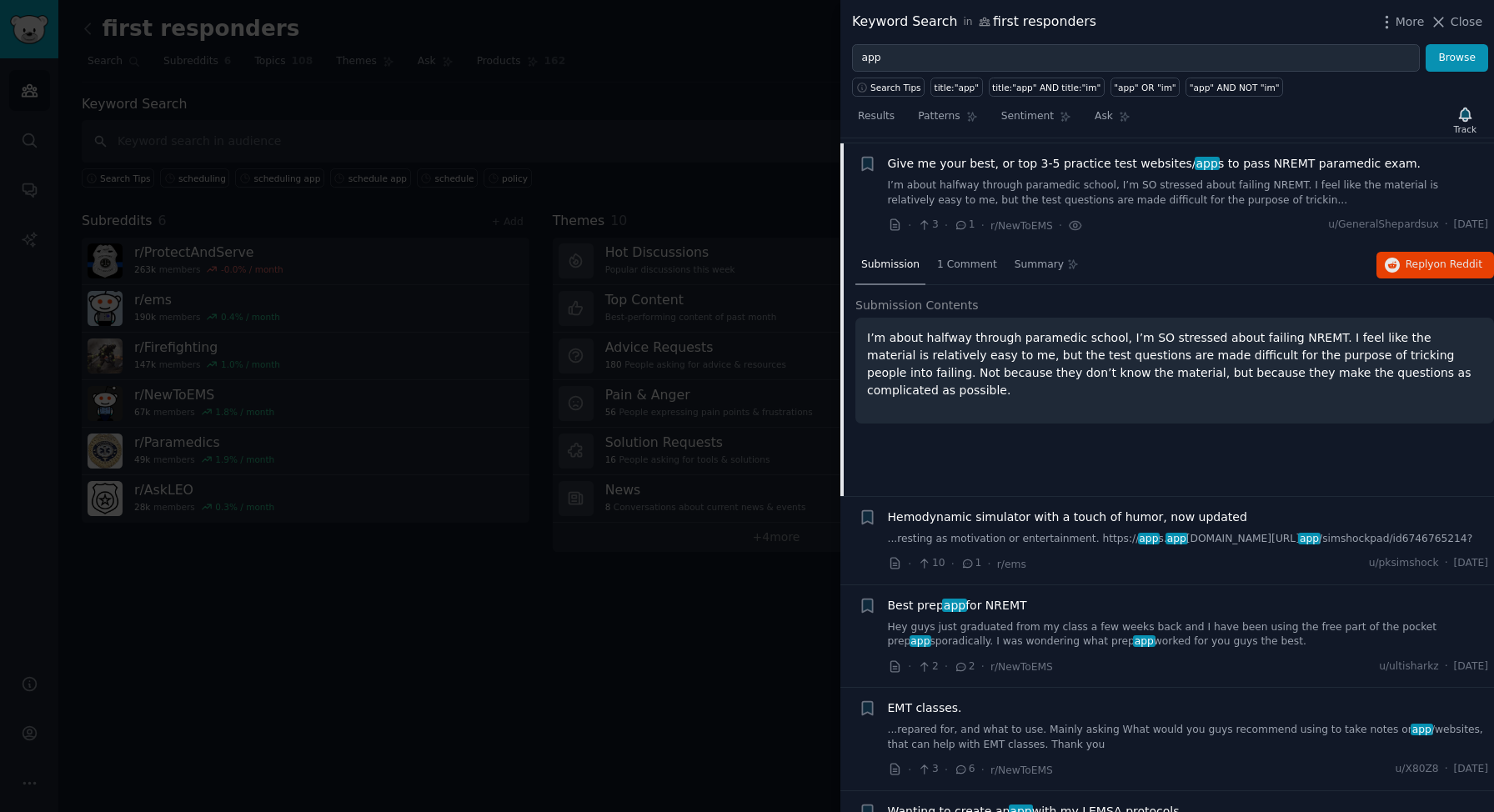
scroll to position [1511, 0]
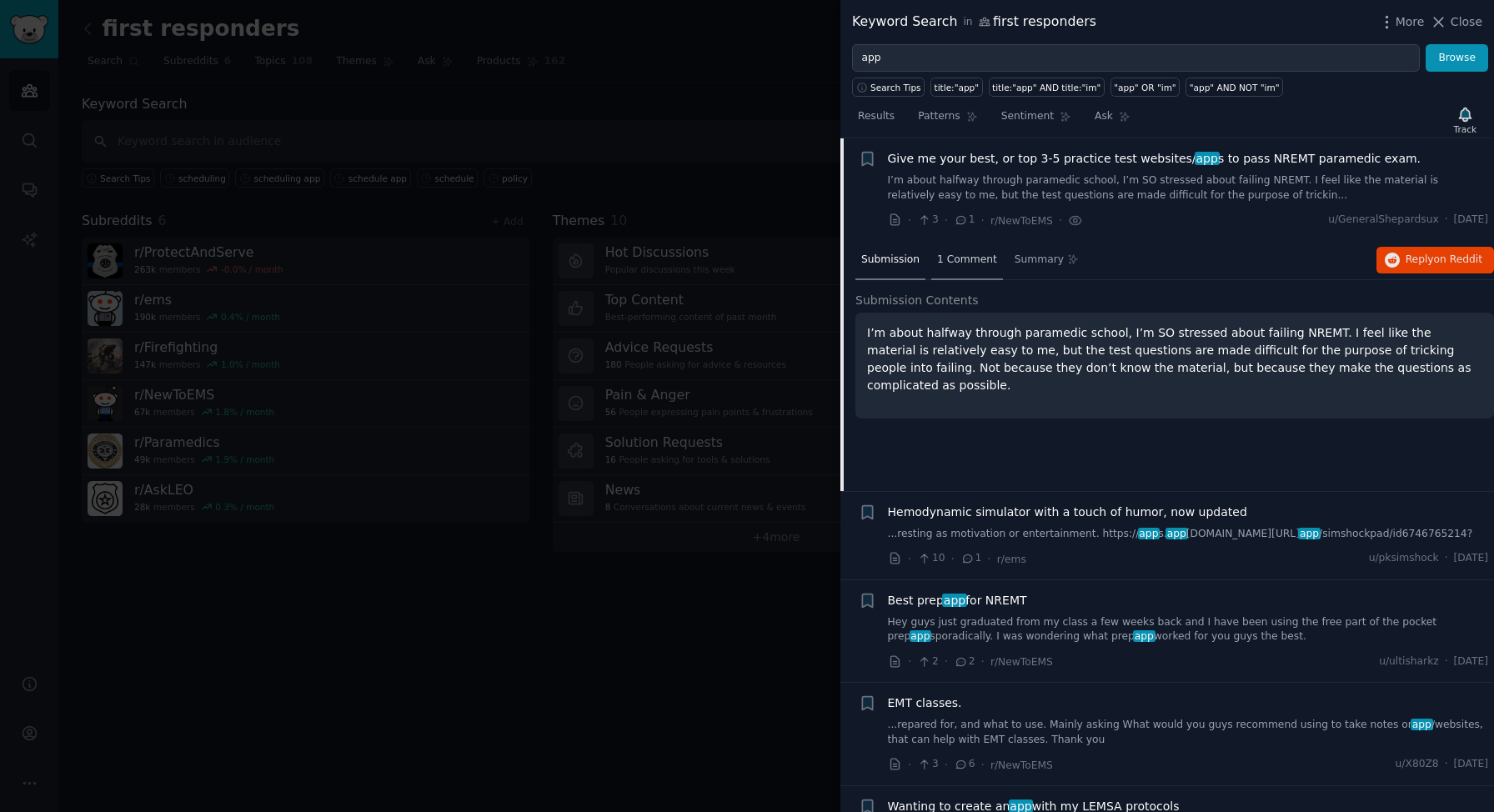
click at [973, 258] on span "1 Comment" at bounding box center [967, 259] width 60 height 15
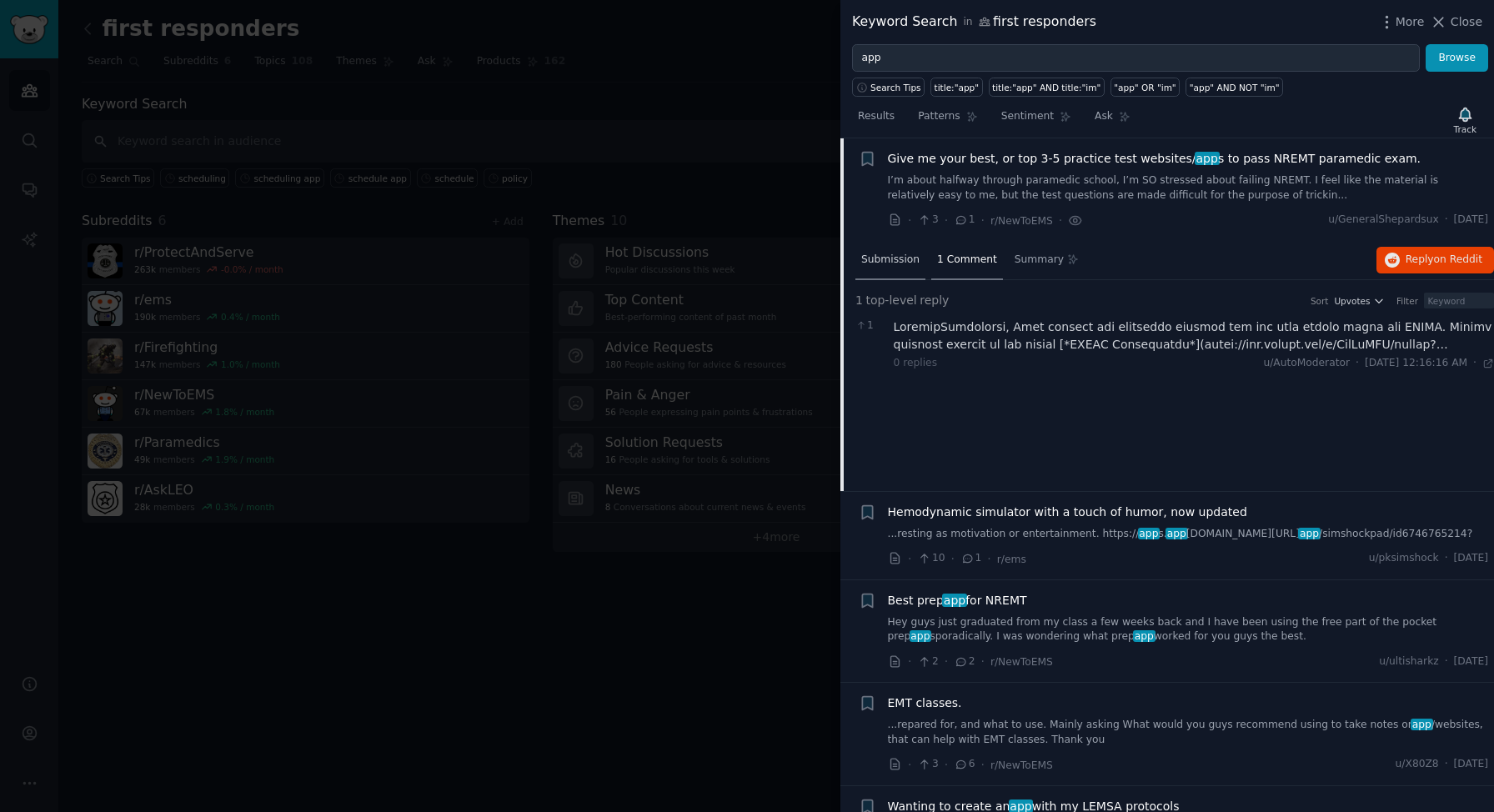
click at [880, 259] on span "Submission" at bounding box center [890, 259] width 58 height 15
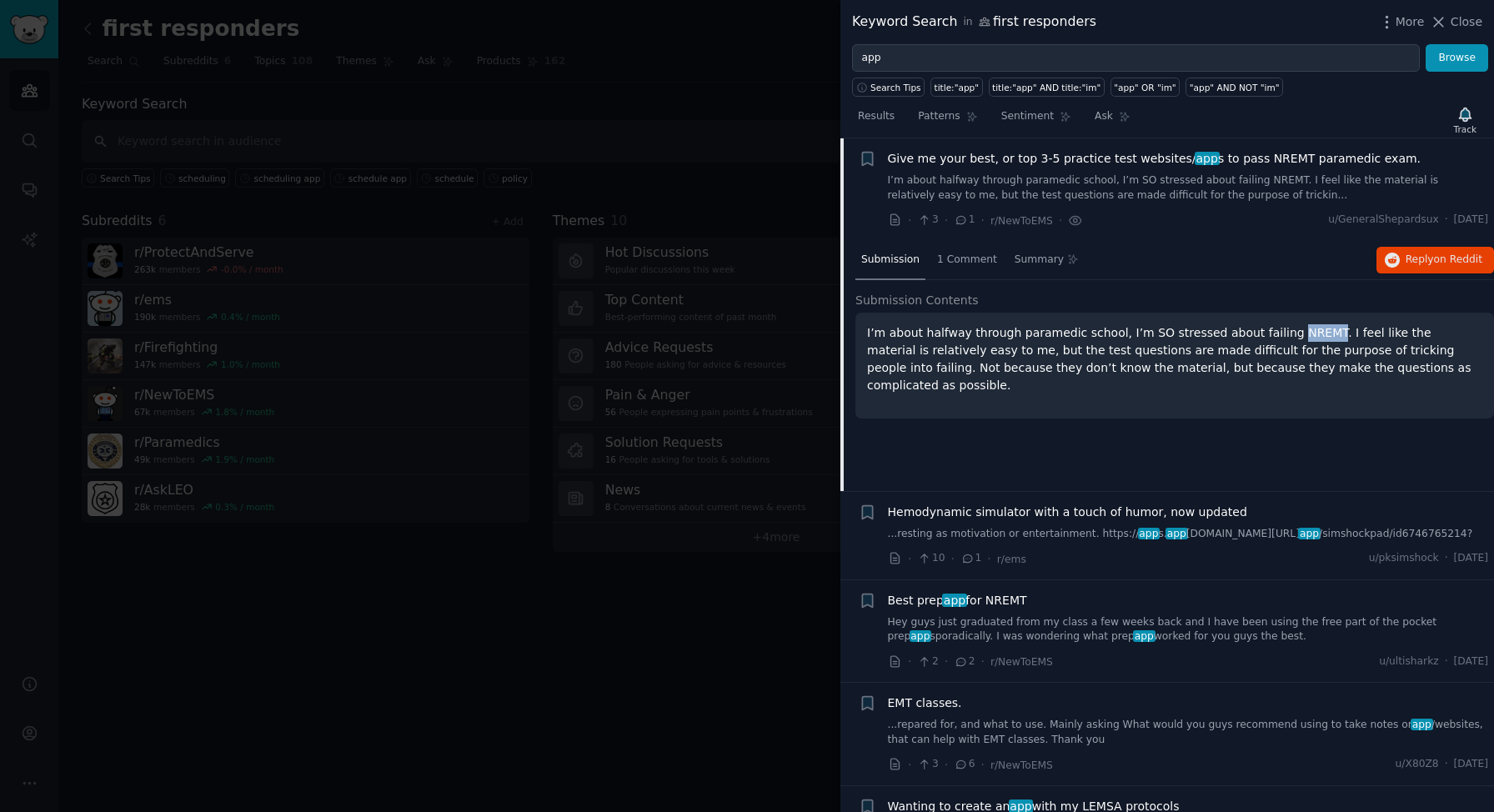
drag, startPoint x: 1272, startPoint y: 335, endPoint x: 1309, endPoint y: 336, distance: 37.0
click at [1309, 336] on p "I’m about halfway through paramedic school, I’m SO stressed about failing NREMT…" at bounding box center [1174, 358] width 615 height 70
copy p "NREMT"
click at [1170, 247] on div "Submission 1 Comment Summary Reply on Reddit" at bounding box center [1174, 260] width 639 height 40
click at [1170, 193] on link "I’m about halfway through paramedic school, I’m SO stressed about failing NREMT…" at bounding box center [1188, 187] width 601 height 29
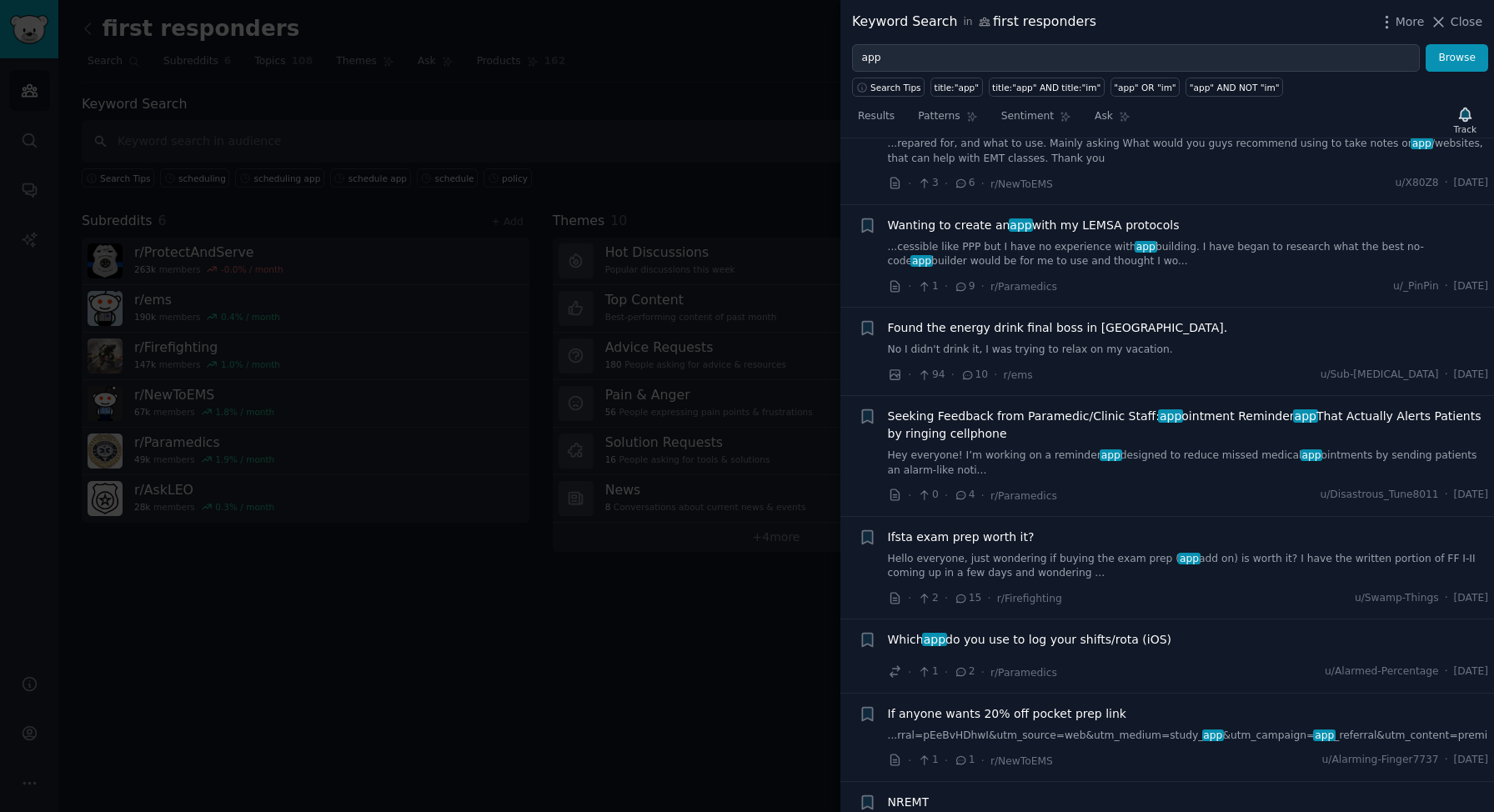
scroll to position [1848, 0]
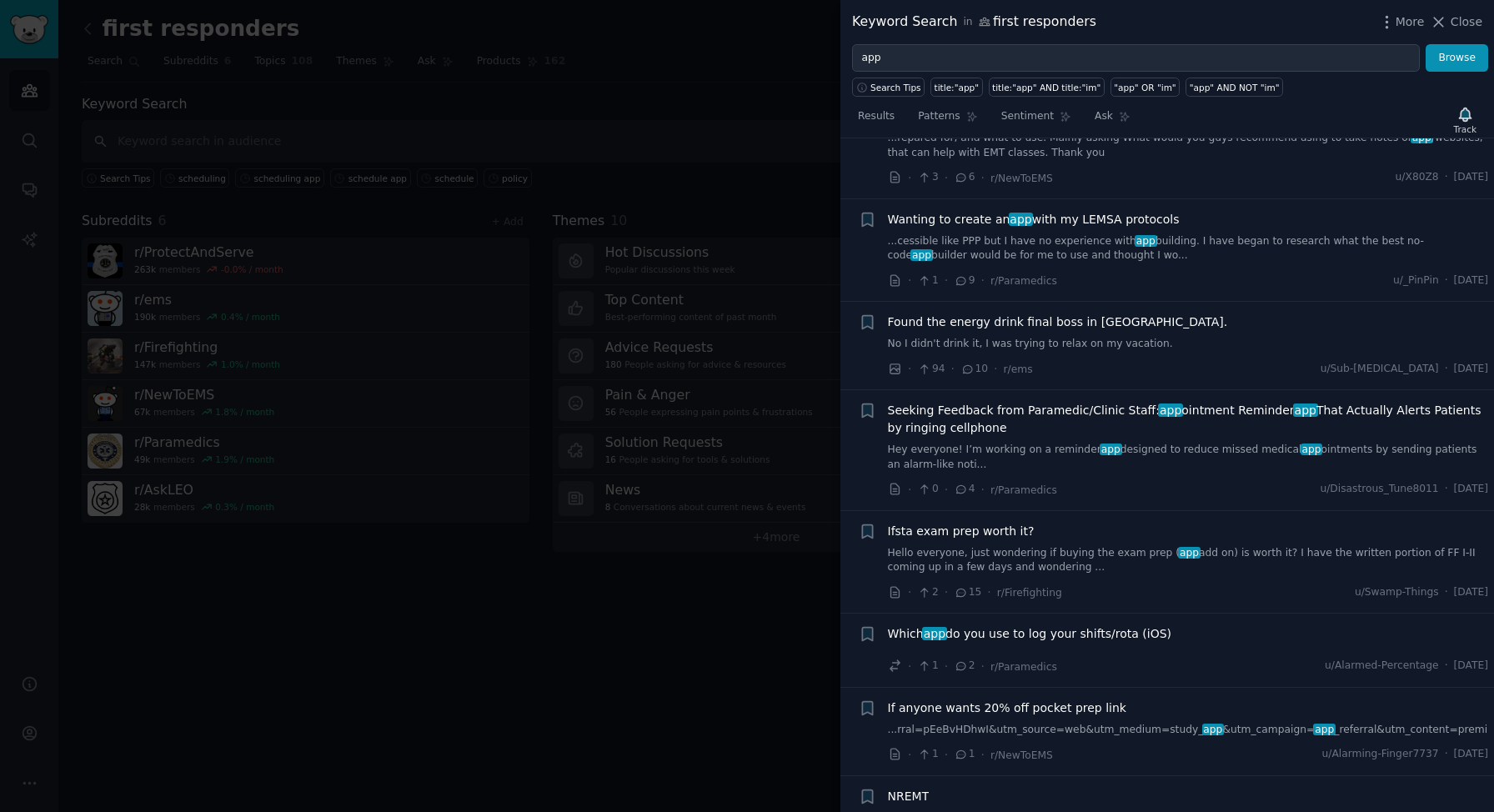
click at [1149, 433] on span "Seeking Feedback from Paramedic/Clinic Staff: app ointment Reminder app That Ac…" at bounding box center [1188, 419] width 601 height 35
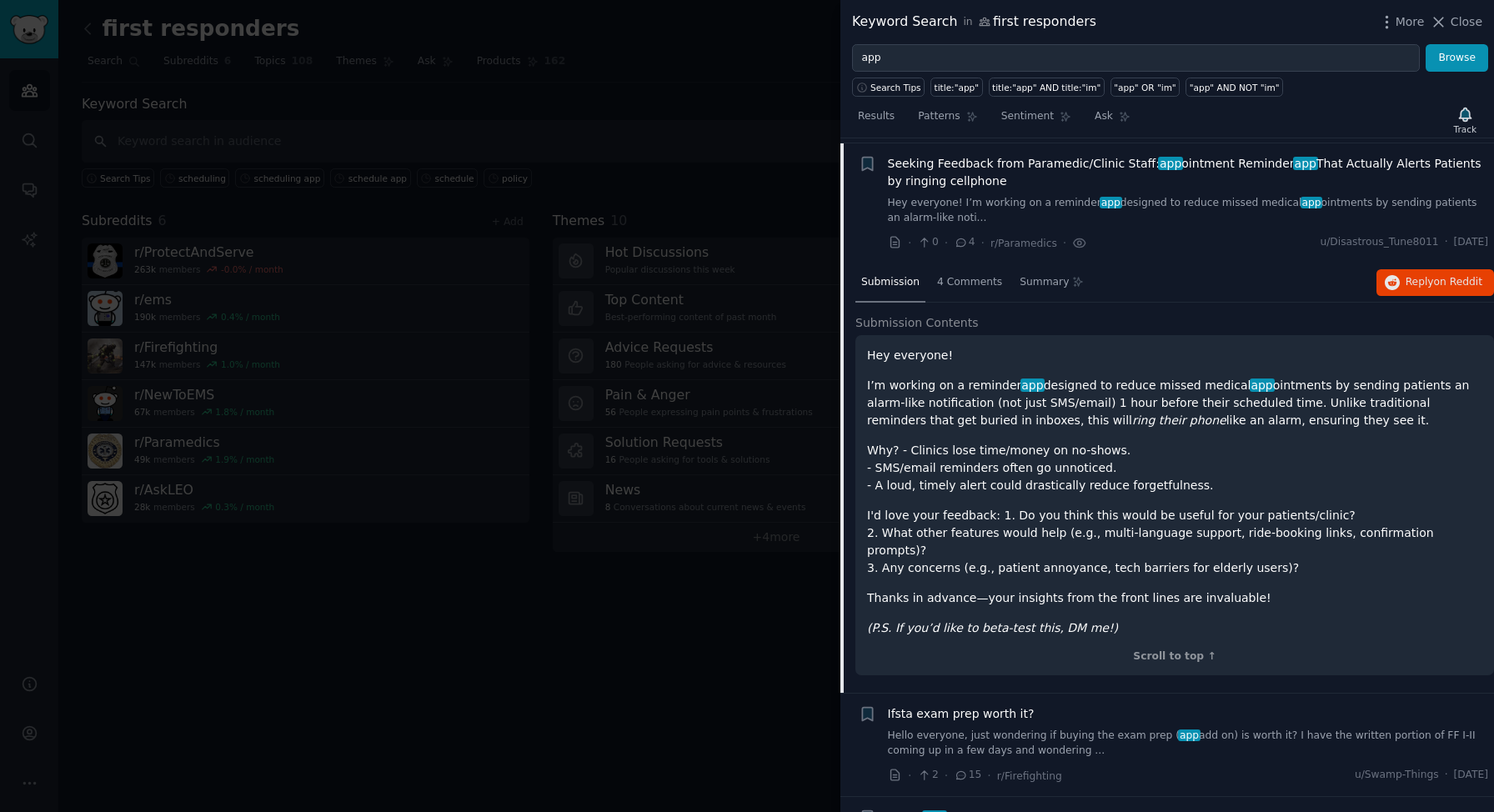
scroll to position [2099, 0]
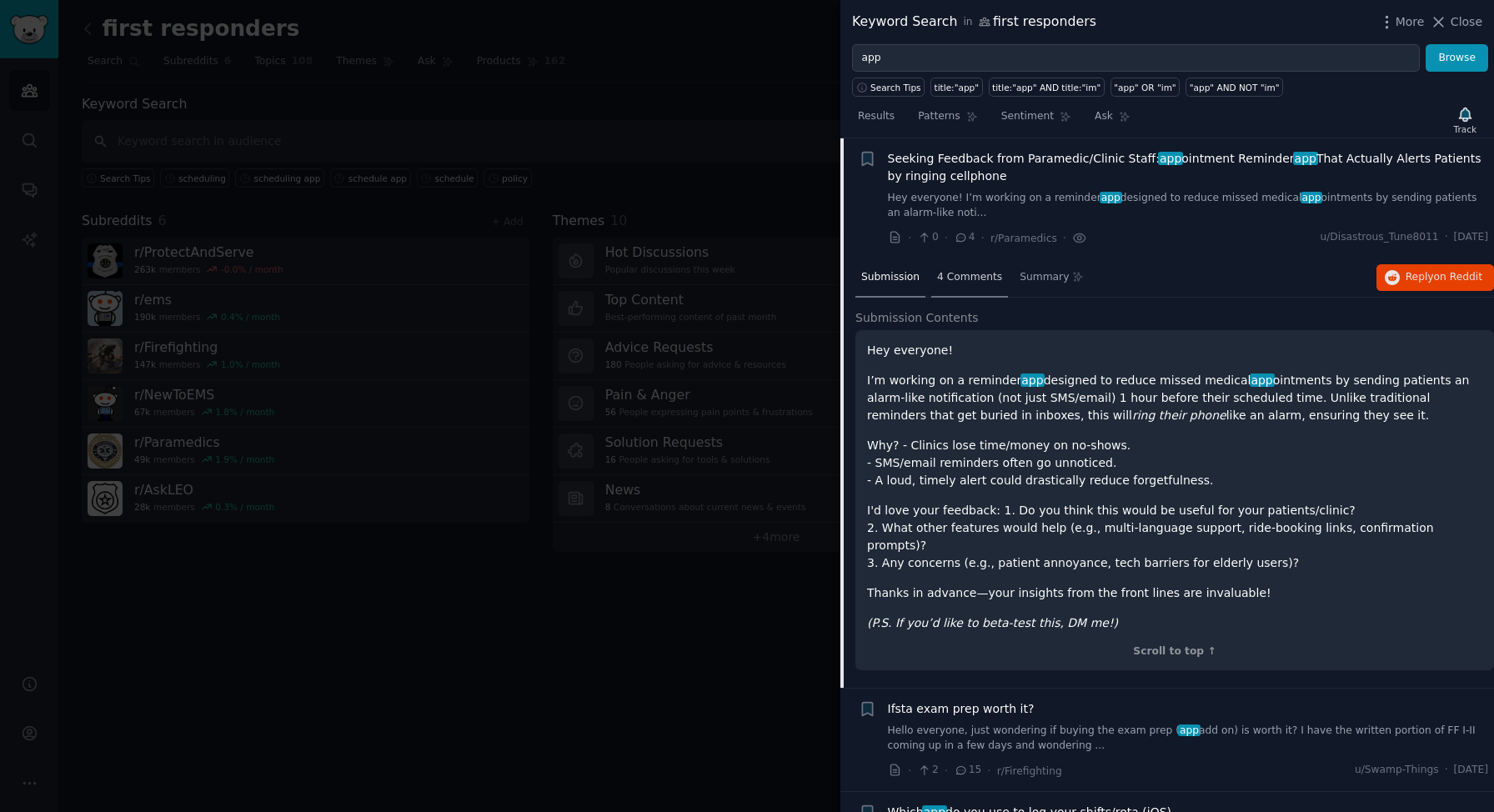
click at [960, 270] on span "4 Comments" at bounding box center [970, 277] width 65 height 15
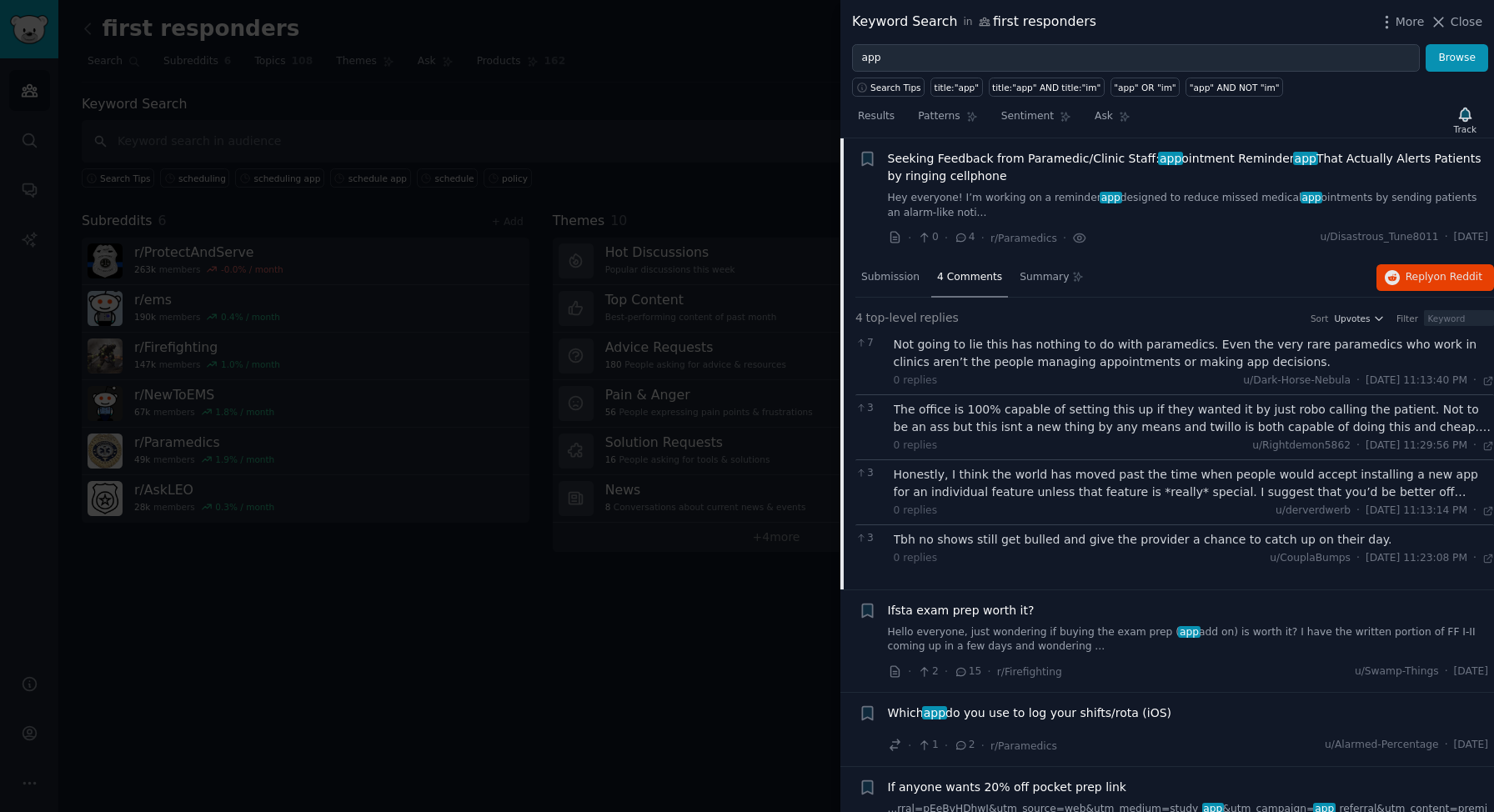
click at [1005, 165] on span "Seeking Feedback from Paramedic/Clinic Staff: app ointment Reminder app That Ac…" at bounding box center [1188, 166] width 601 height 35
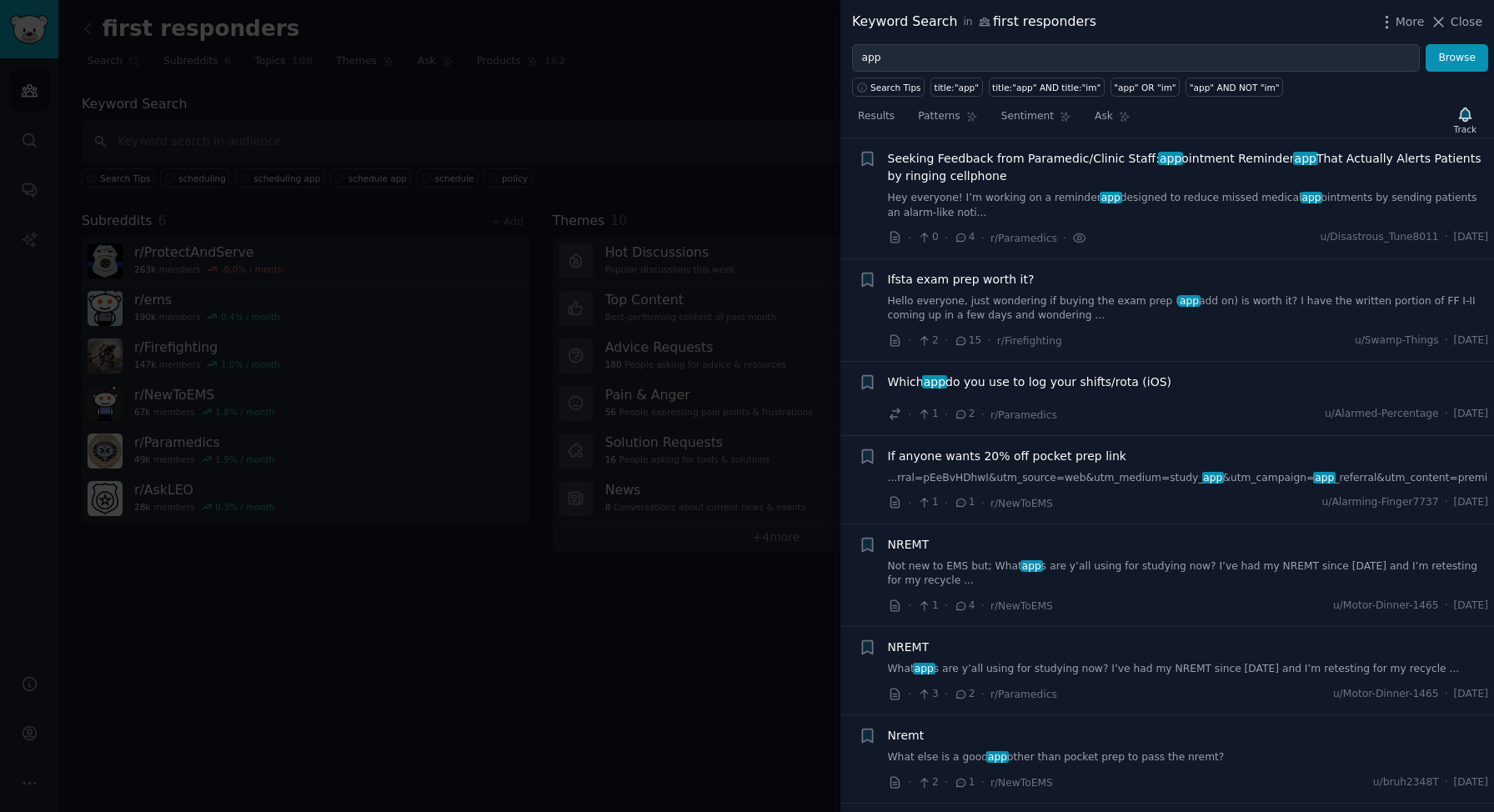
click at [1171, 380] on div "Which app do you use to log your shifts/rota (iOS)" at bounding box center [1188, 382] width 601 height 18
click at [1132, 385] on span "Which app do you use to log your shifts/rota (iOS)" at bounding box center [1029, 382] width 284 height 18
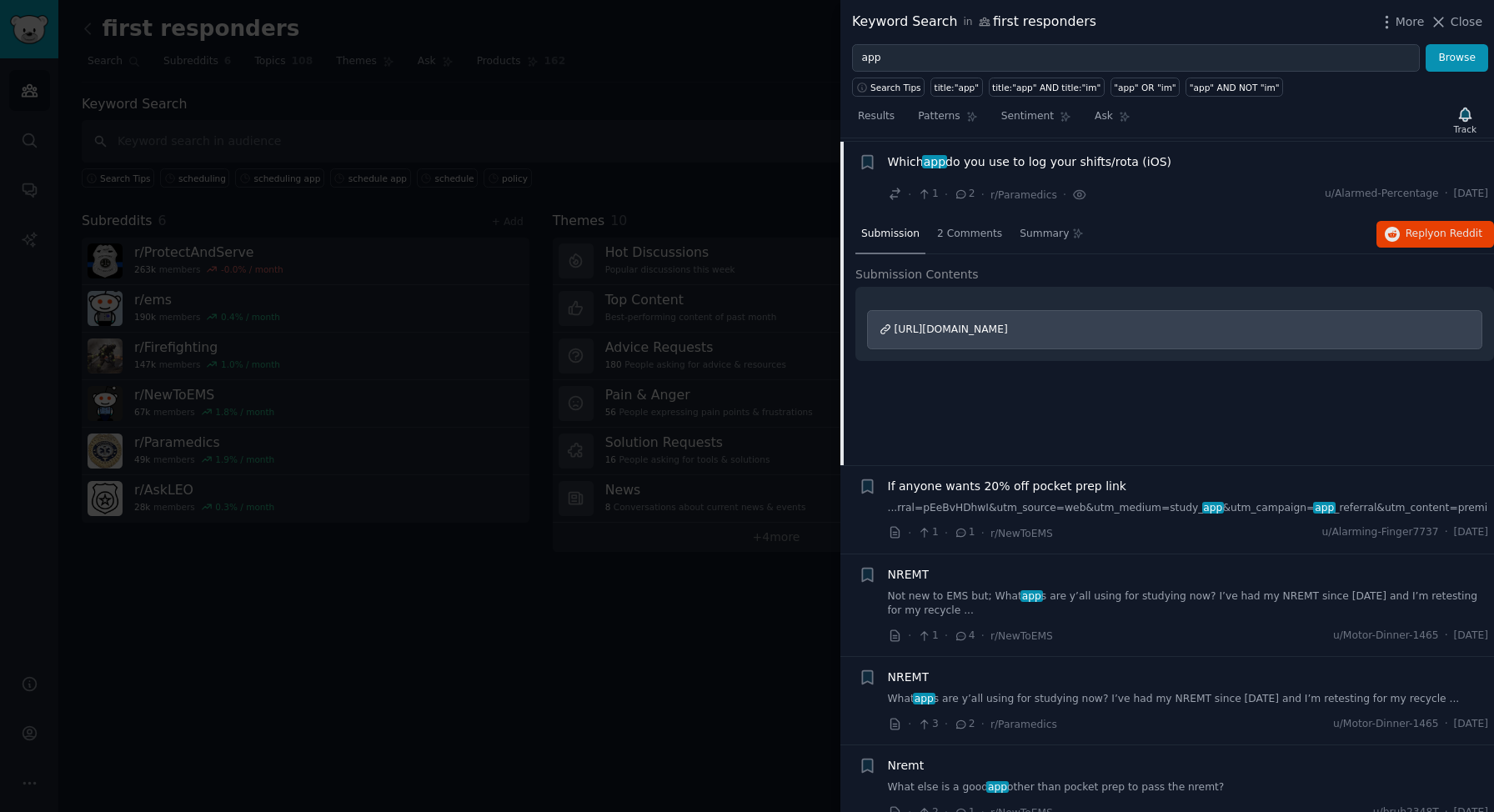
scroll to position [2323, 0]
click at [963, 230] on span "2 Comments" at bounding box center [970, 230] width 65 height 15
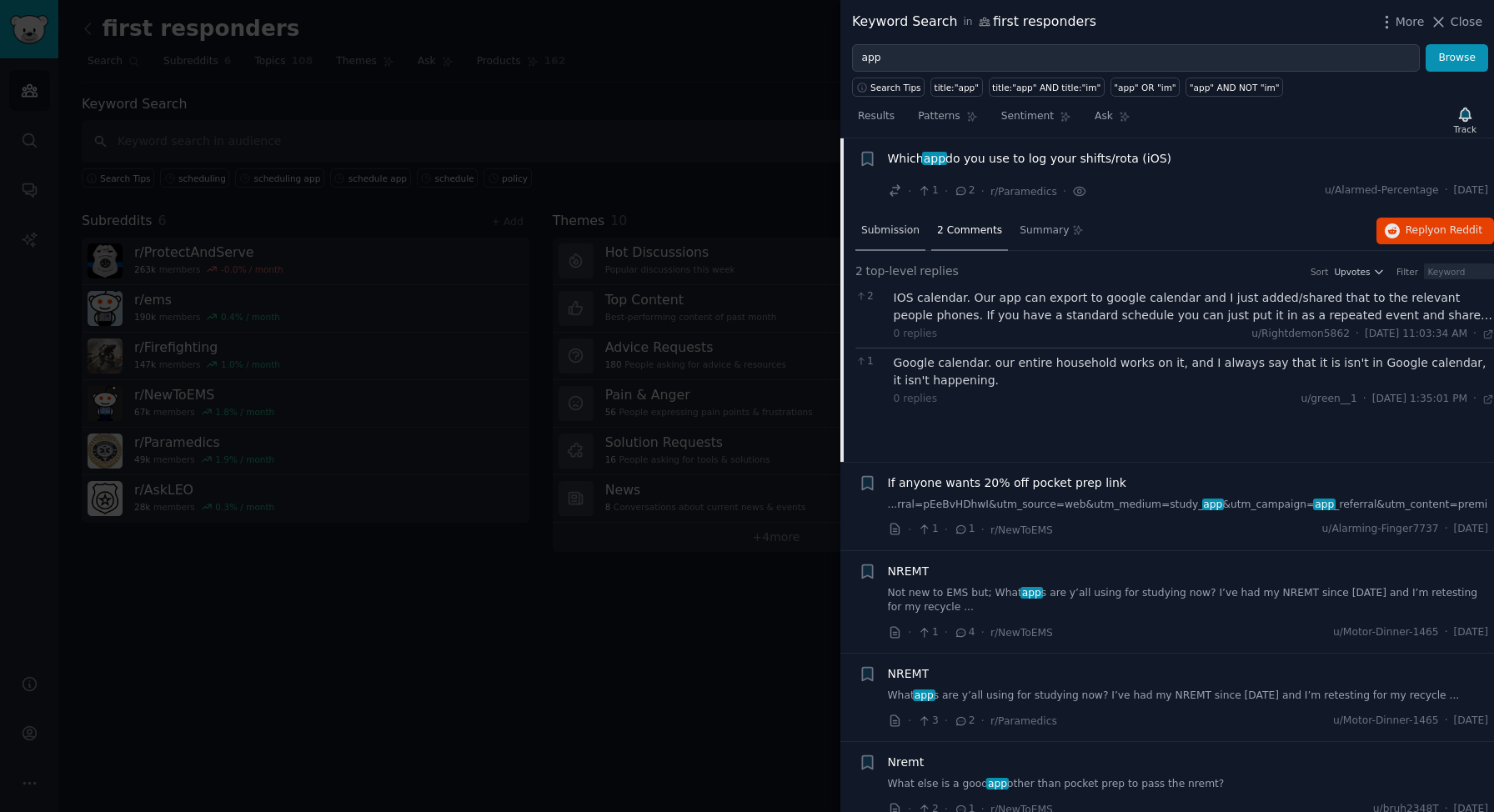
click at [897, 232] on span "Submission" at bounding box center [890, 230] width 58 height 15
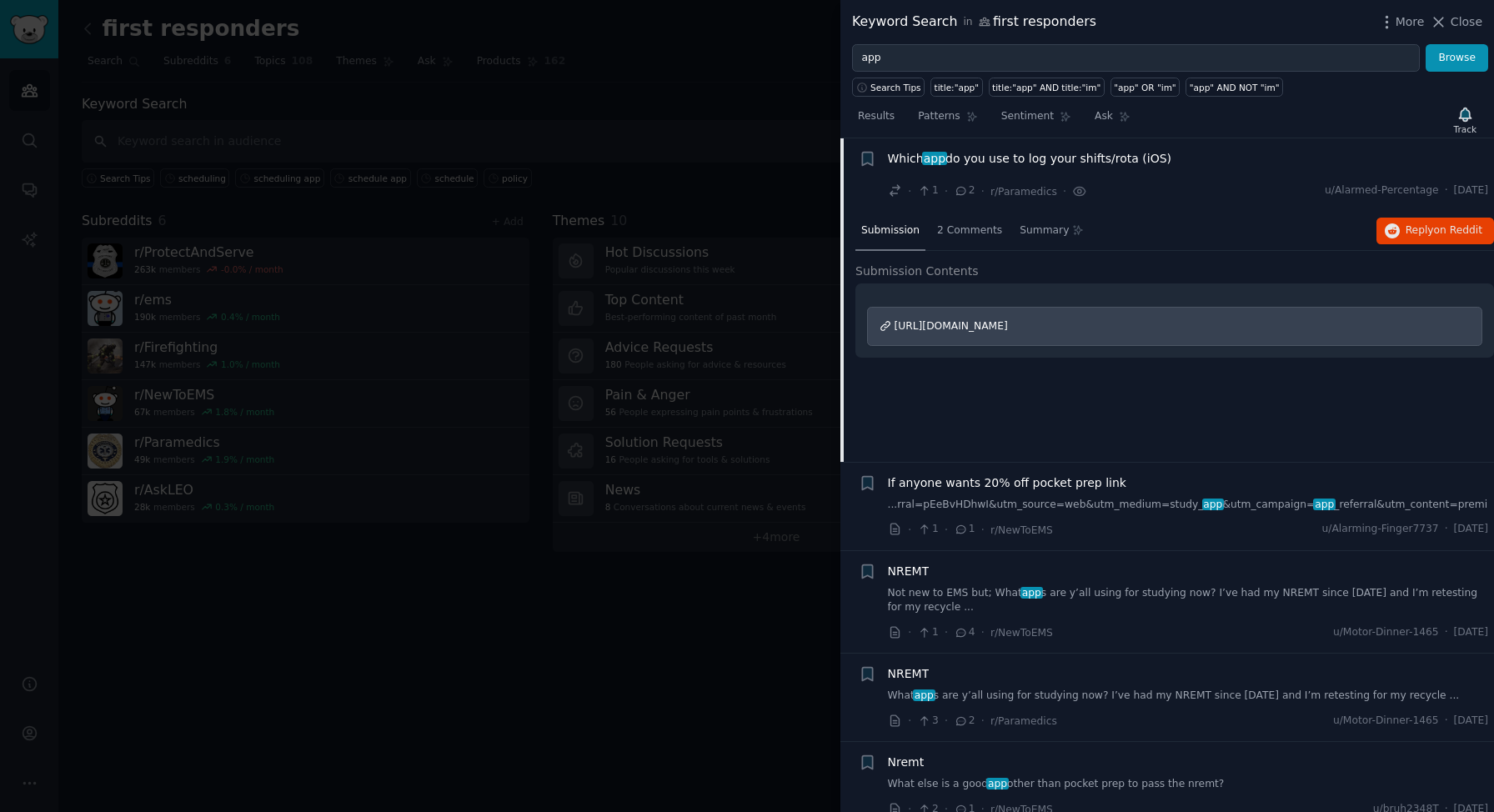
click at [981, 161] on span "Which app do you use to log your shifts/rota (iOS)" at bounding box center [1029, 158] width 284 height 18
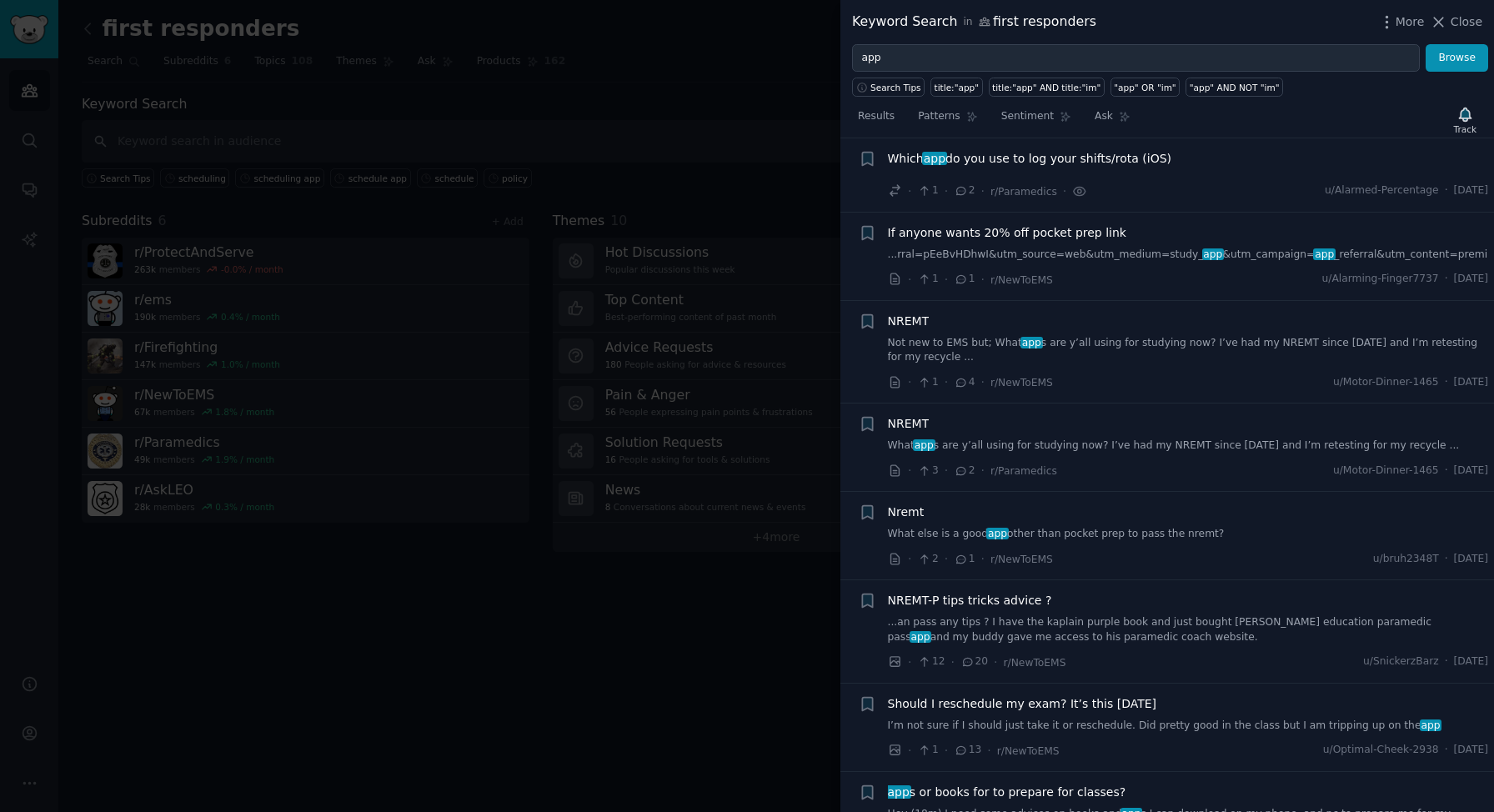
click at [1139, 453] on div "NREMT What app s are y’all using for studying now? I’ve had my NREMT since [DAT…" at bounding box center [1188, 447] width 601 height 64
click at [1132, 443] on link "What app s are y’all using for studying now? I’ve had my NREMT since [DATE] and…" at bounding box center [1188, 446] width 601 height 15
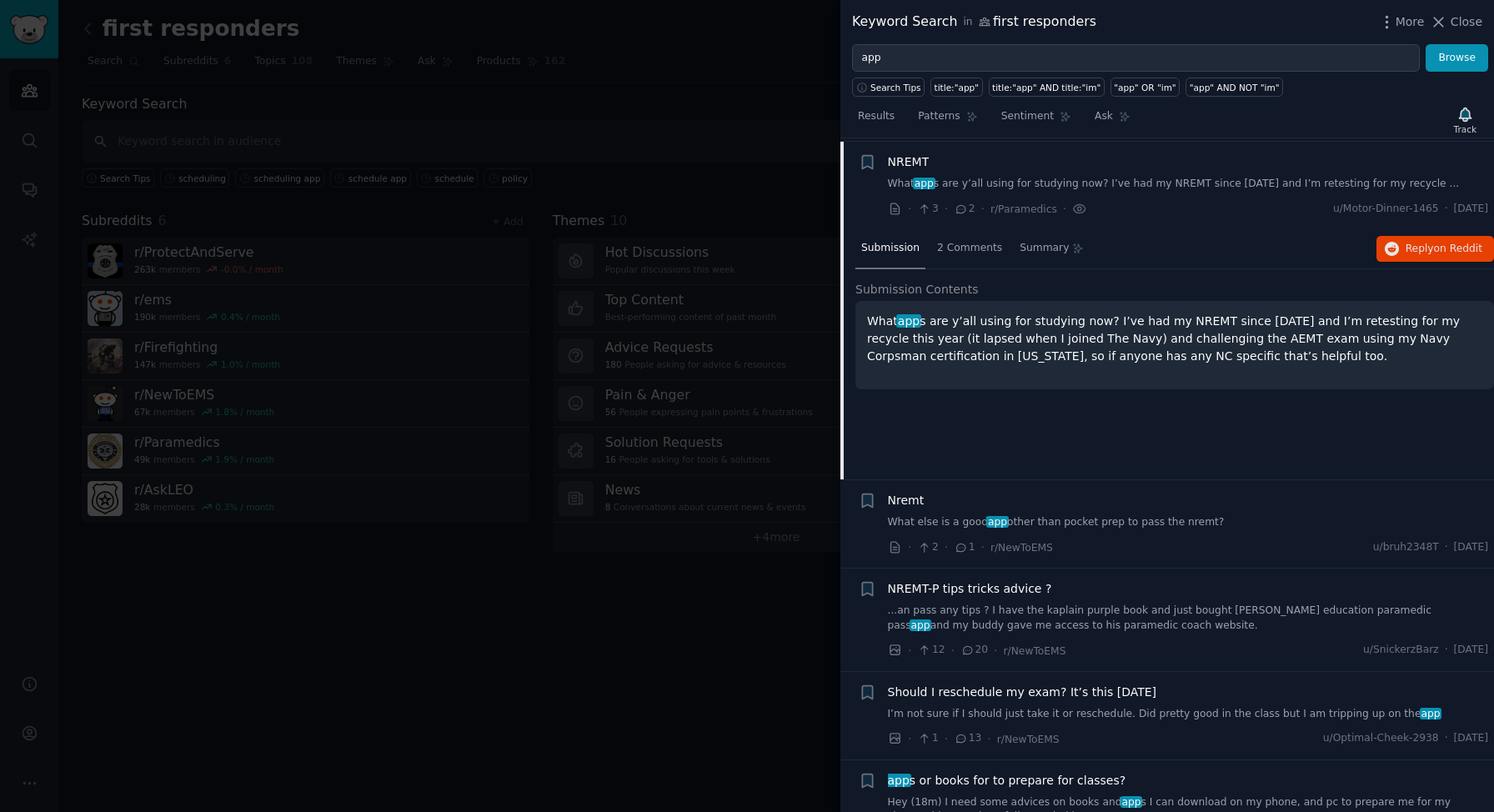
scroll to position [2588, 0]
click at [978, 250] on span "2 Comments" at bounding box center [970, 245] width 65 height 15
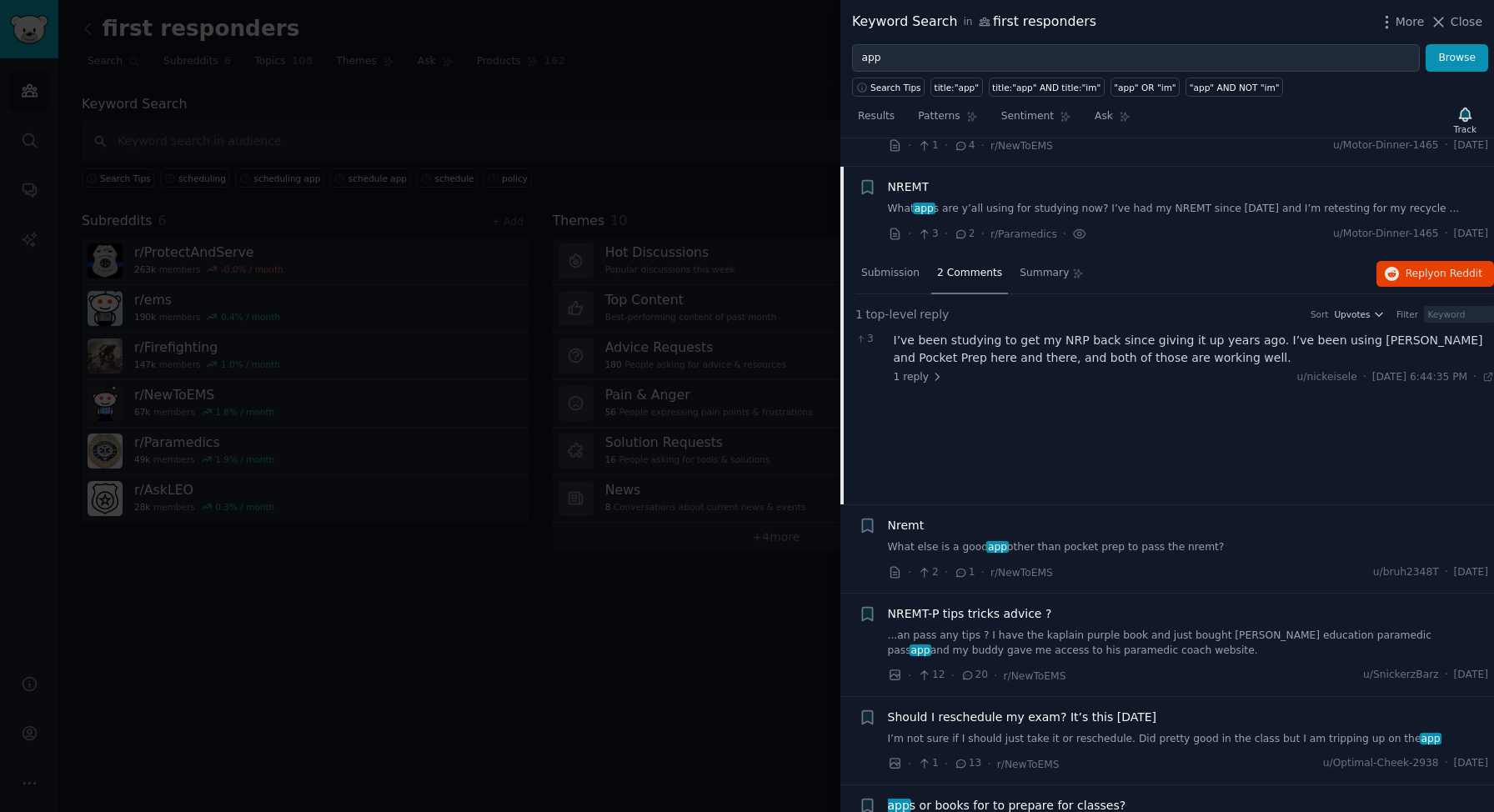
scroll to position [2551, 0]
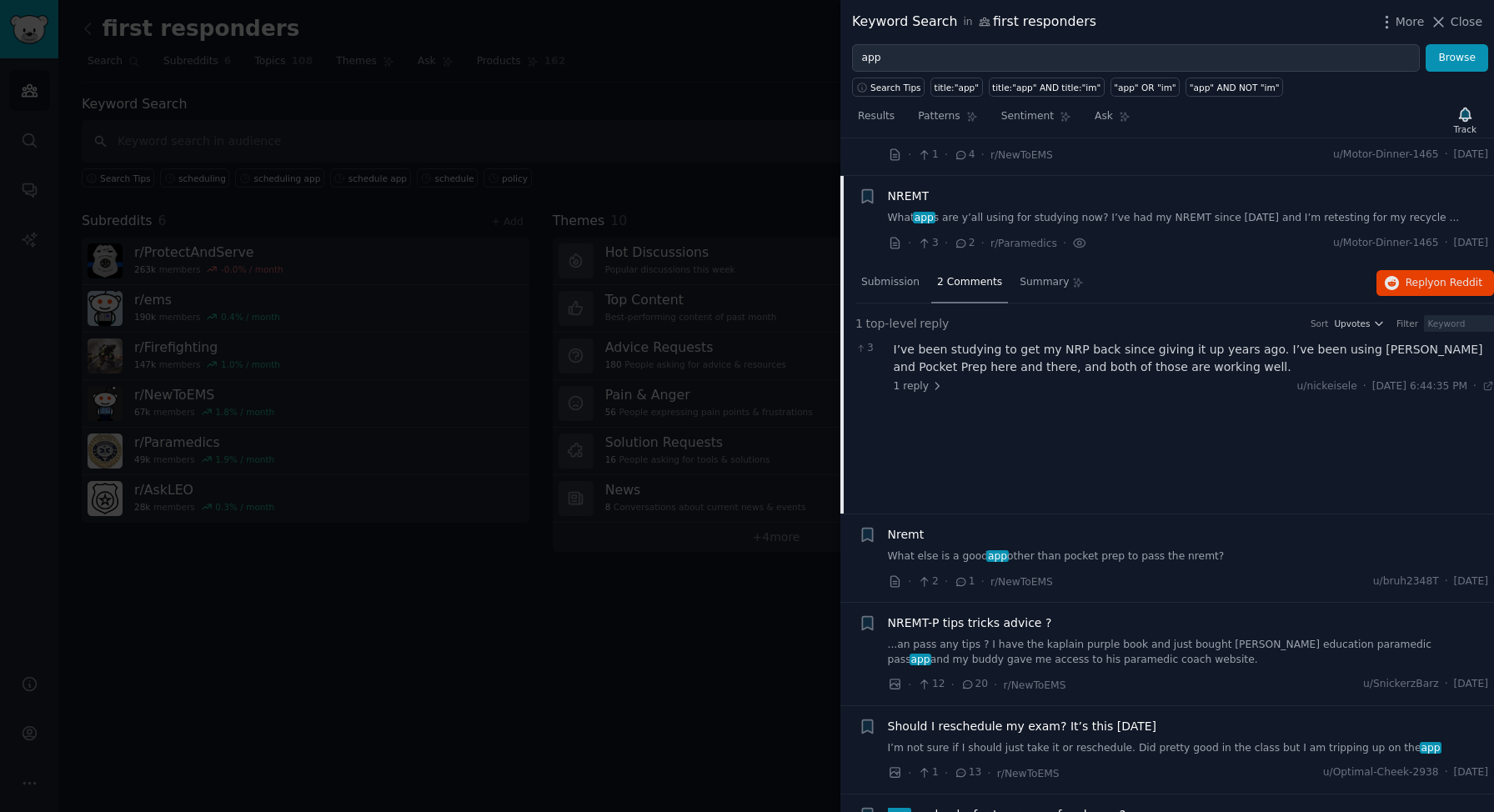
click at [1109, 200] on div "NREMT" at bounding box center [1188, 196] width 601 height 18
click at [1104, 216] on link "What app s are y’all using for studying now? I’ve had my NREMT since [DATE] and…" at bounding box center [1188, 218] width 601 height 15
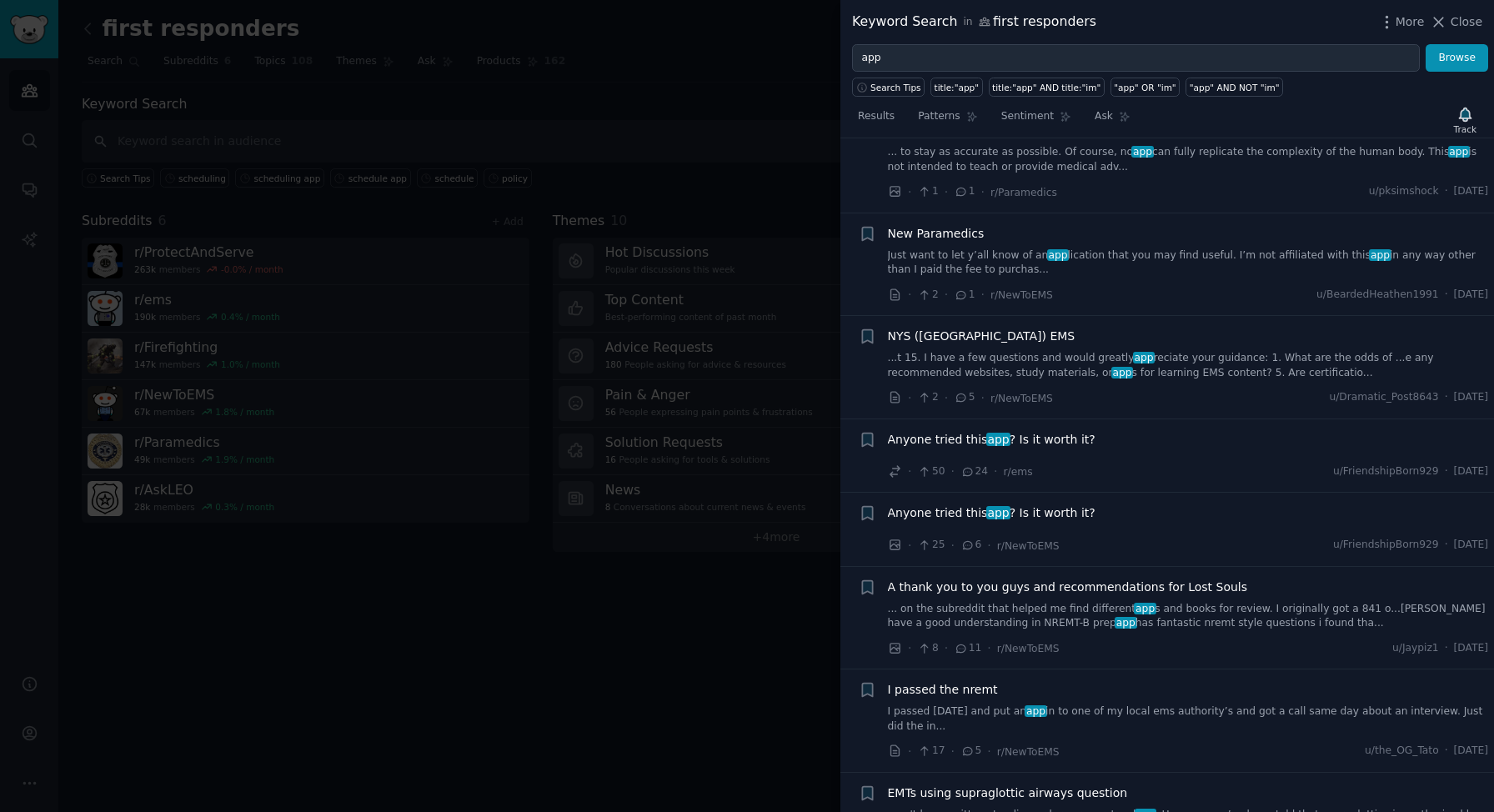
scroll to position [3088, 0]
click at [1064, 514] on span "Anyone tried this app ? Is it worth it?" at bounding box center [992, 512] width 208 height 18
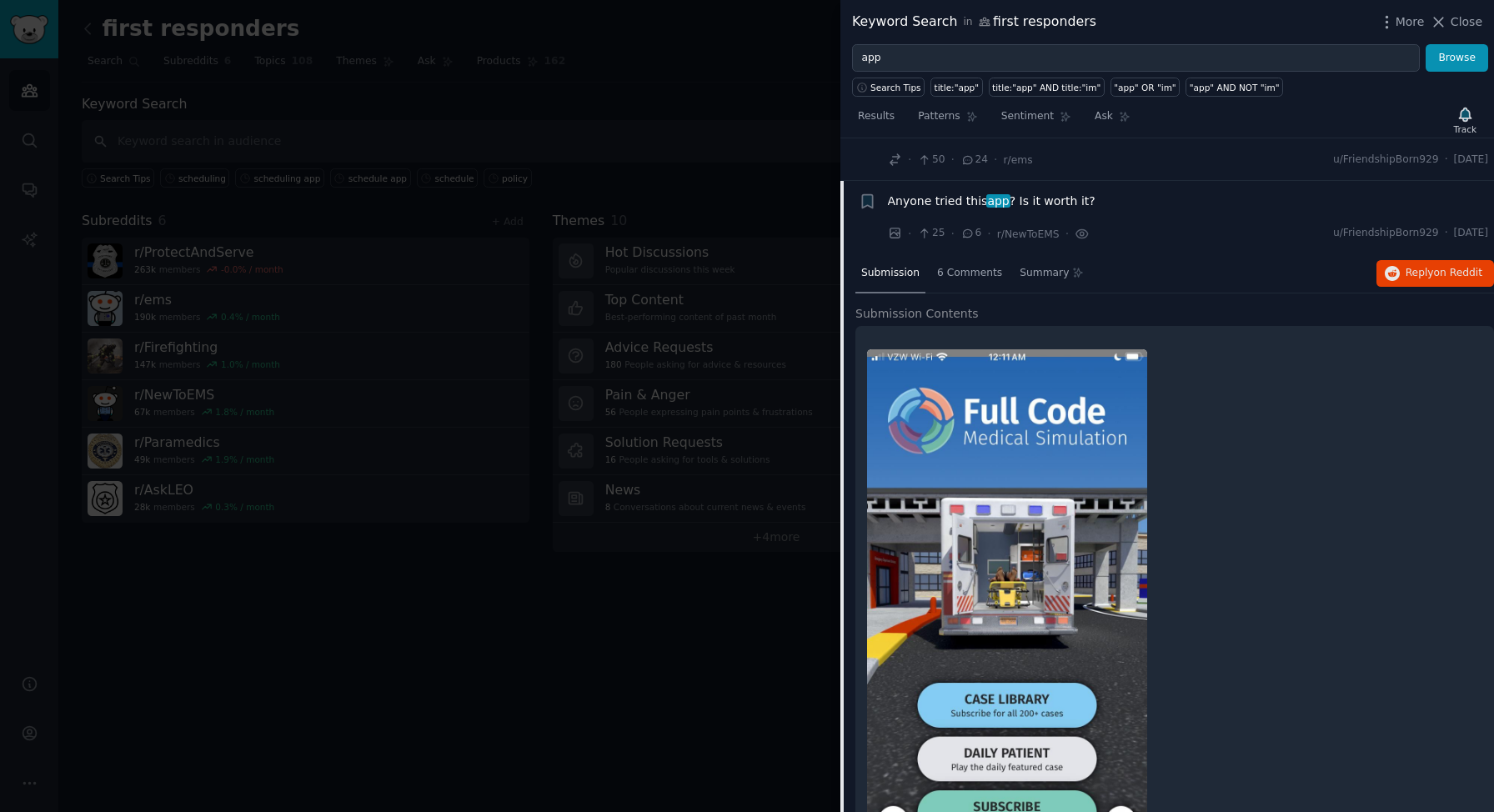
scroll to position [3359, 0]
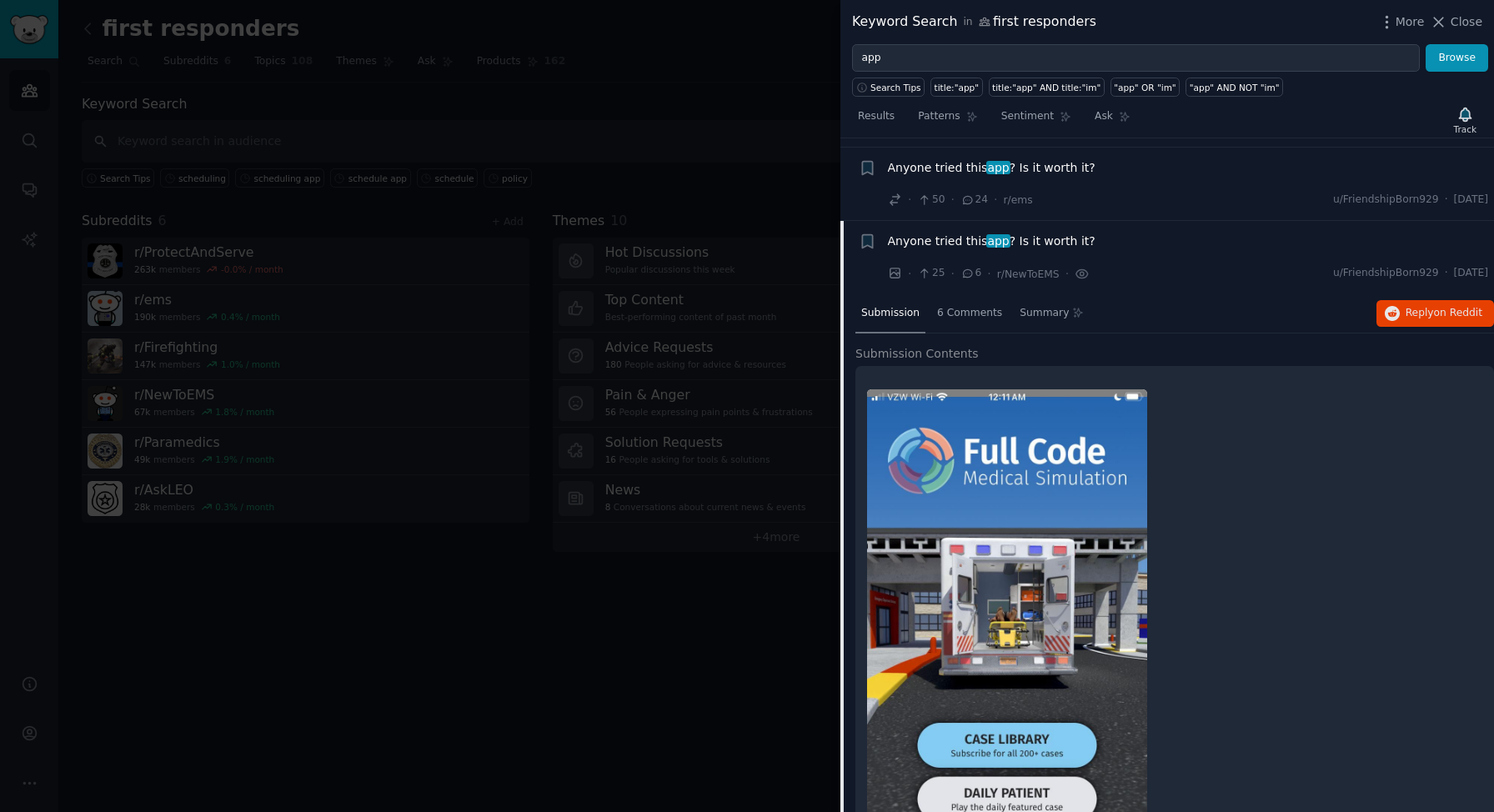
click at [1032, 238] on span "Anyone tried this app ? Is it worth it?" at bounding box center [992, 242] width 208 height 18
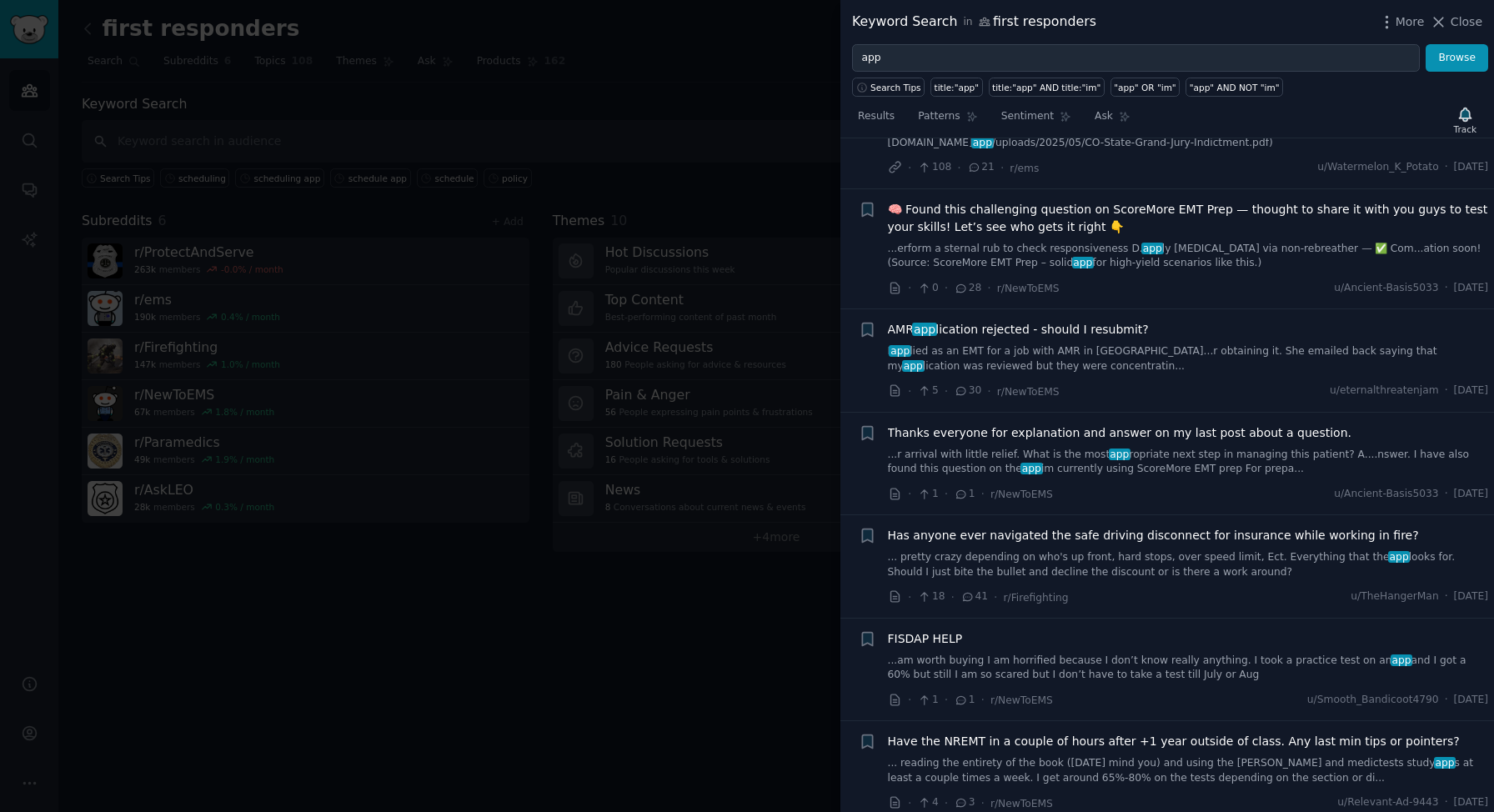
scroll to position [8857, 0]
